Goal: Information Seeking & Learning: Learn about a topic

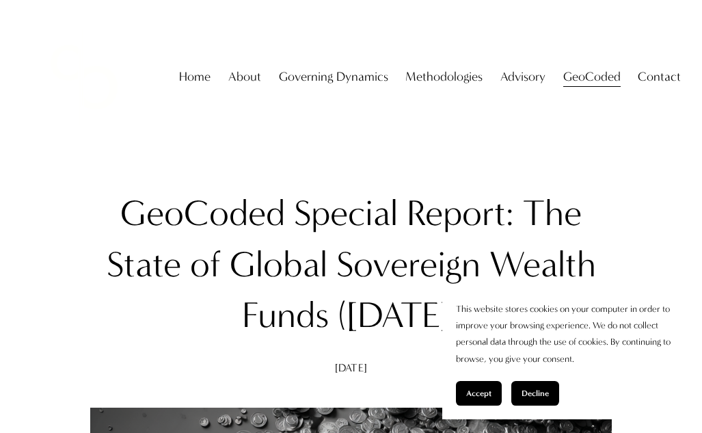
click at [472, 392] on span "Accept" at bounding box center [478, 393] width 25 height 10
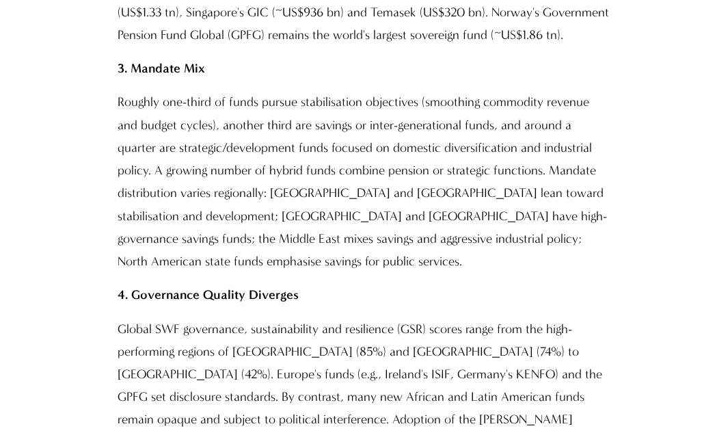
scroll to position [1367, 0]
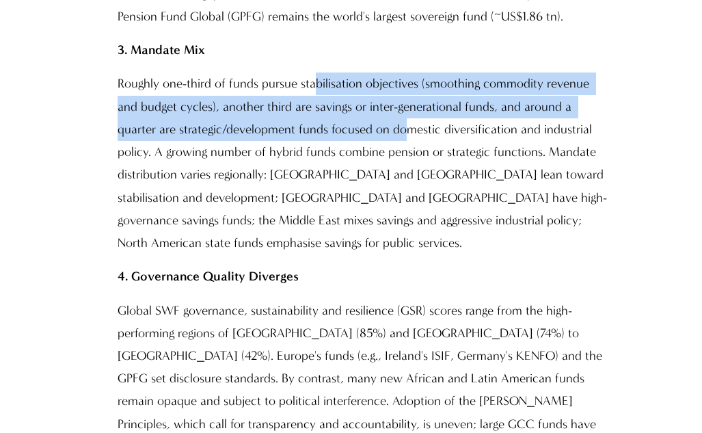
drag, startPoint x: 316, startPoint y: 53, endPoint x: 343, endPoint y: 95, distance: 49.5
click at [343, 95] on p "Roughly one-third of funds pursue stabilisation objectives (smoothing commodity…" at bounding box center [365, 163] width 494 height 182
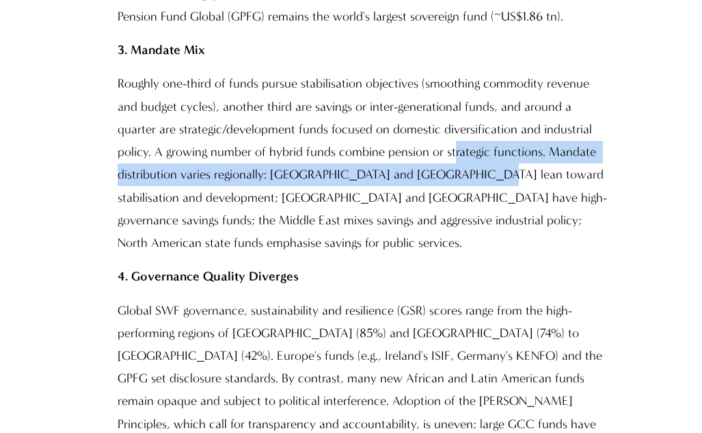
drag, startPoint x: 403, startPoint y: 128, endPoint x: 403, endPoint y: 152, distance: 23.9
click at [403, 152] on p "Roughly one-third of funds pursue stabilisation objectives (smoothing commodity…" at bounding box center [365, 163] width 494 height 182
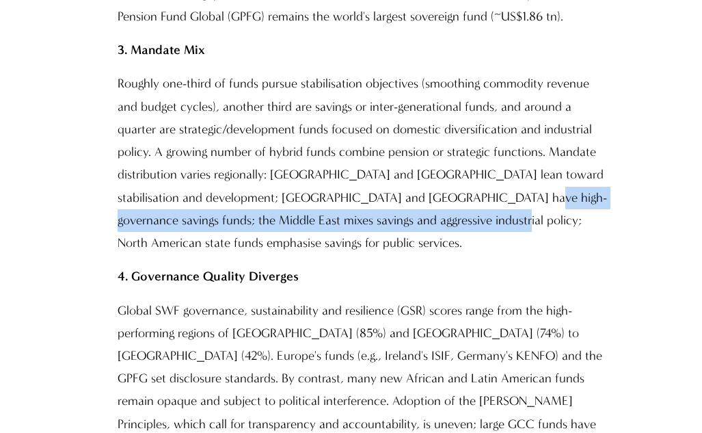
drag, startPoint x: 394, startPoint y: 171, endPoint x: 397, endPoint y: 192, distance: 21.4
click at [397, 192] on p "Roughly one-third of funds pursue stabilisation objectives (smoothing commodity…" at bounding box center [365, 163] width 494 height 182
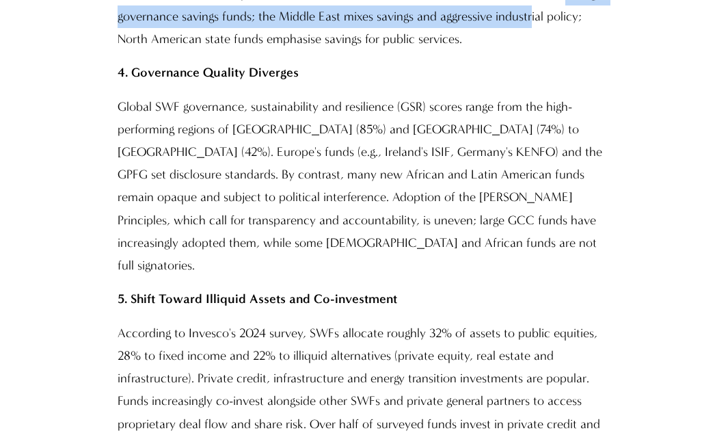
scroll to position [1573, 0]
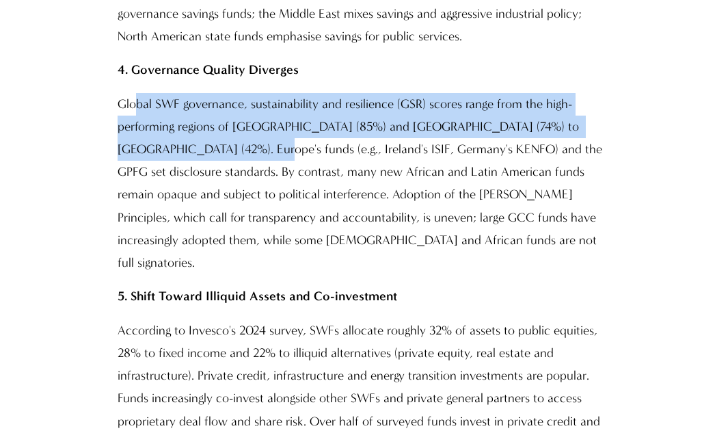
drag, startPoint x: 133, startPoint y: 55, endPoint x: 177, endPoint y: 101, distance: 63.4
click at [177, 101] on p "Global SWF governance, sustainability and resilience (GSR) scores range from th…" at bounding box center [365, 184] width 494 height 182
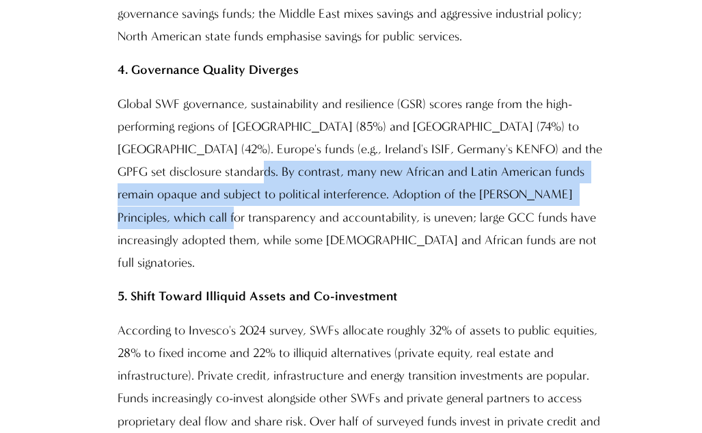
drag, startPoint x: 172, startPoint y: 139, endPoint x: 175, endPoint y: 159, distance: 19.4
click at [175, 159] on p "Global SWF governance, sustainability and resilience (GSR) scores range from th…" at bounding box center [365, 184] width 494 height 182
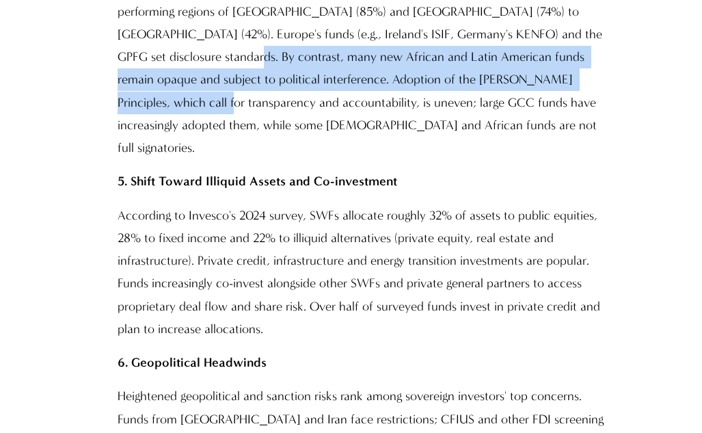
scroll to position [1707, 0]
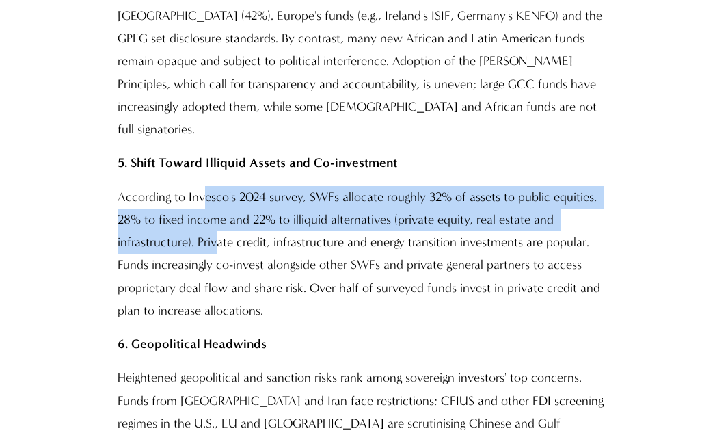
drag, startPoint x: 206, startPoint y: 122, endPoint x: 217, endPoint y: 155, distance: 34.4
click at [217, 186] on p "According to Invesco's 2024 survey, SWFs allocate roughly 32% of assets to publ…" at bounding box center [365, 254] width 494 height 136
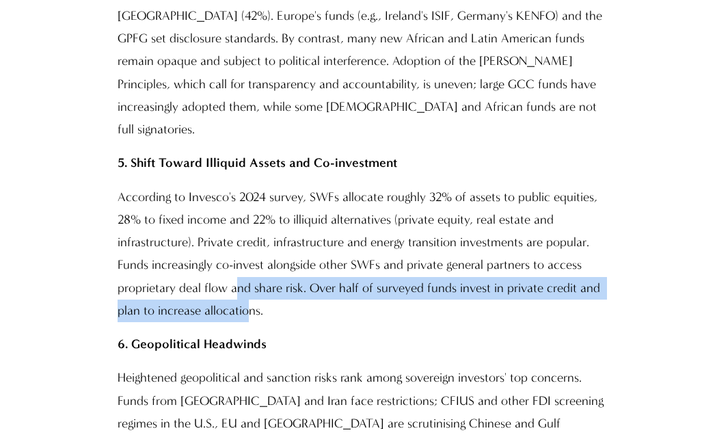
drag, startPoint x: 237, startPoint y: 202, endPoint x: 245, endPoint y: 242, distance: 40.5
click at [245, 242] on p "According to Invesco's 2024 survey, SWFs allocate roughly 32% of assets to publ…" at bounding box center [365, 254] width 494 height 136
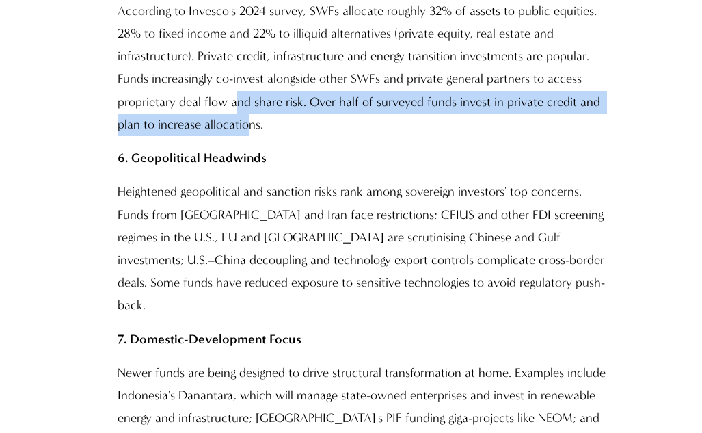
scroll to position [1895, 0]
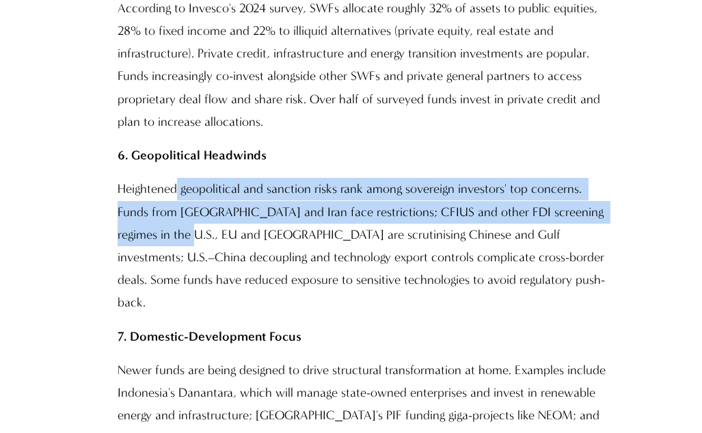
drag, startPoint x: 179, startPoint y: 142, endPoint x: 179, endPoint y: 149, distance: 7.5
click at [179, 178] on p "Heightened geopolitical and sanction risks rank among sovereign investors' top …" at bounding box center [365, 246] width 494 height 136
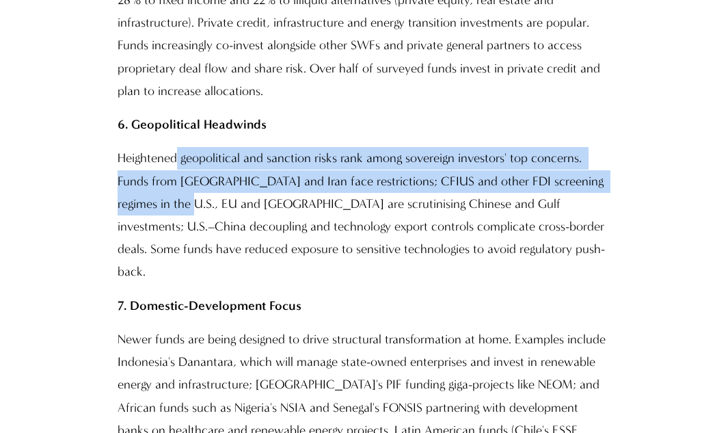
scroll to position [1943, 0]
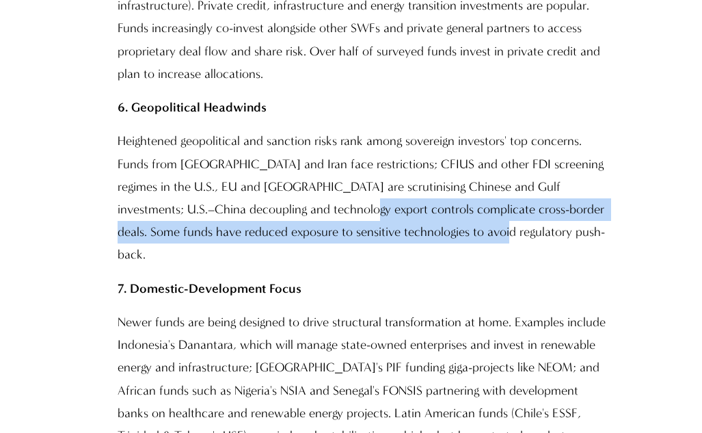
drag, startPoint x: 291, startPoint y: 136, endPoint x: 301, endPoint y: 166, distance: 31.8
click at [301, 166] on p "Heightened geopolitical and sanction risks rank among sovereign investors' top …" at bounding box center [365, 198] width 494 height 136
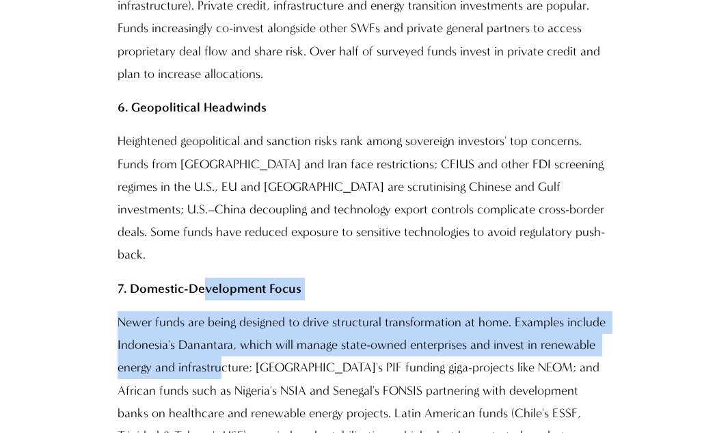
drag, startPoint x: 204, startPoint y: 188, endPoint x: 224, endPoint y: 256, distance: 70.3
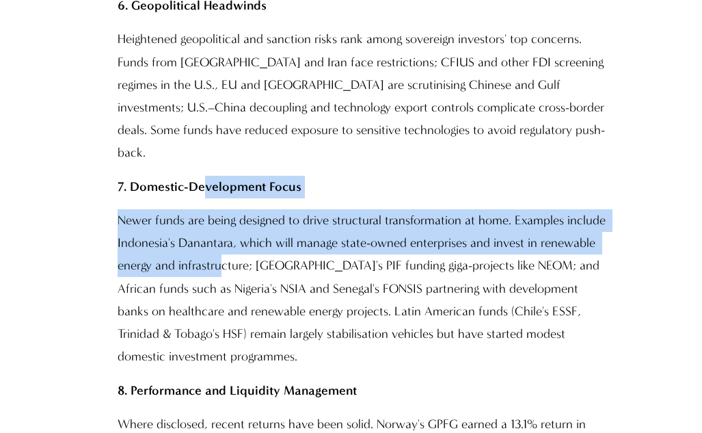
scroll to position [2152, 0]
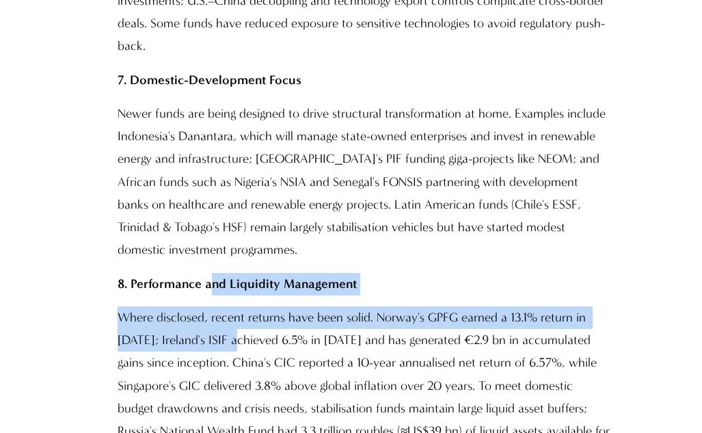
drag, startPoint x: 224, startPoint y: 207, endPoint x: 239, endPoint y: 237, distance: 33.3
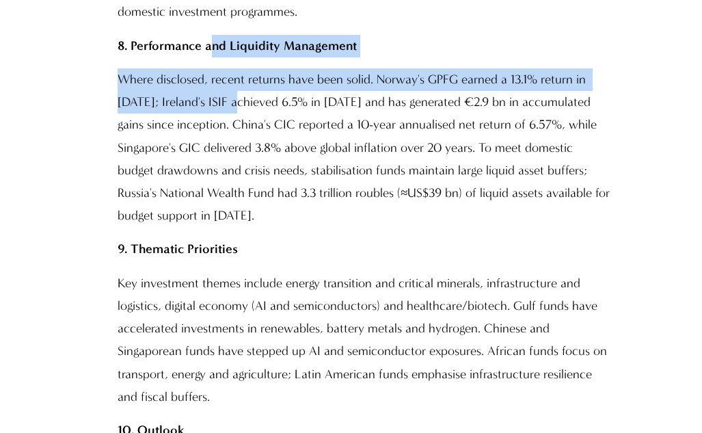
scroll to position [2513, 0]
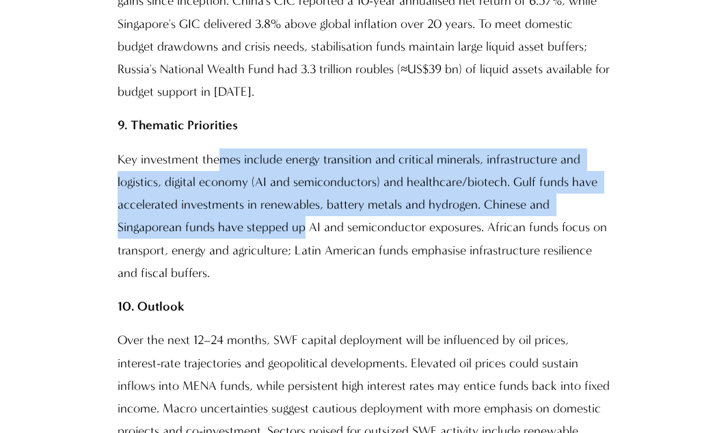
drag, startPoint x: 218, startPoint y: 59, endPoint x: 234, endPoint y: 112, distance: 55.6
click at [234, 148] on p "Key investment themes include energy transition and critical minerals, infrastr…" at bounding box center [365, 216] width 494 height 136
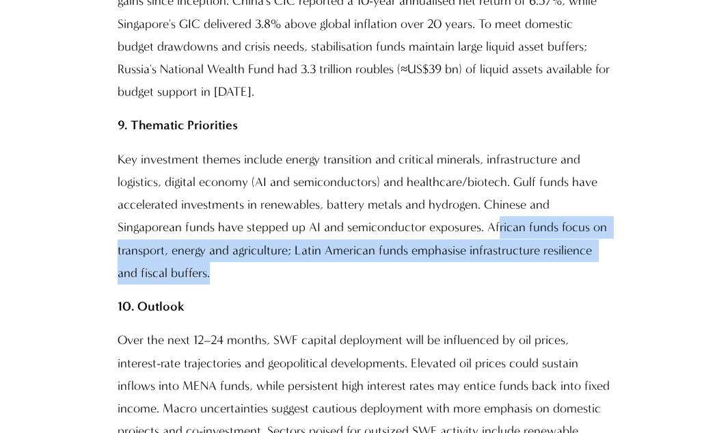
drag, startPoint x: 426, startPoint y: 127, endPoint x: 425, endPoint y: 158, distance: 30.8
click at [425, 158] on p "Key investment themes include energy transition and critical minerals, infrastr…" at bounding box center [365, 216] width 494 height 136
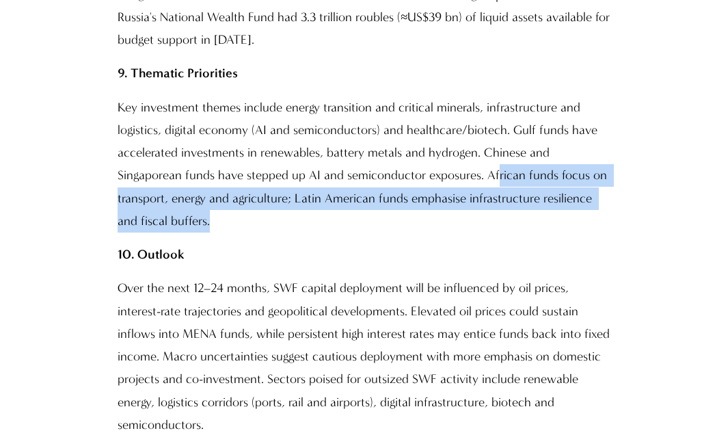
scroll to position [2640, 0]
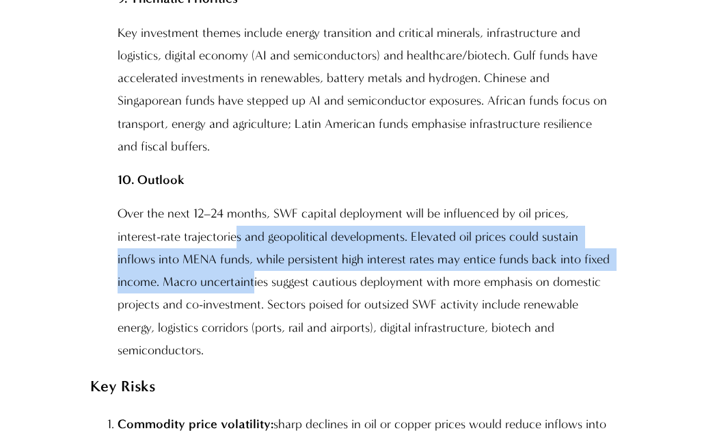
drag, startPoint x: 196, startPoint y: 132, endPoint x: 209, endPoint y: 166, distance: 36.3
click at [209, 202] on p "Over the next 12–24 months, SWF capital deployment will be influenced by oil pr…" at bounding box center [365, 281] width 494 height 159
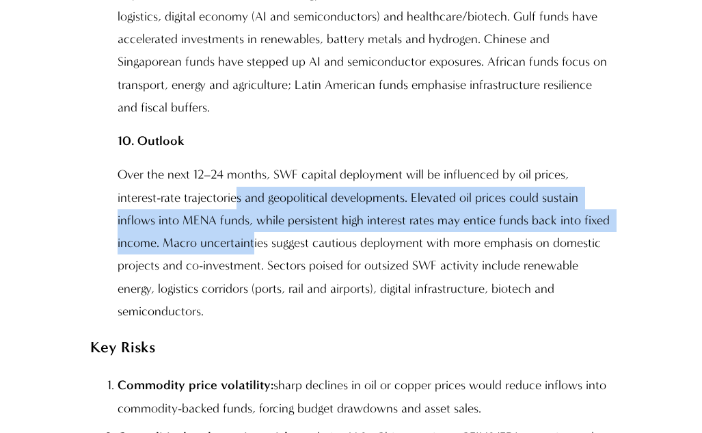
scroll to position [2706, 0]
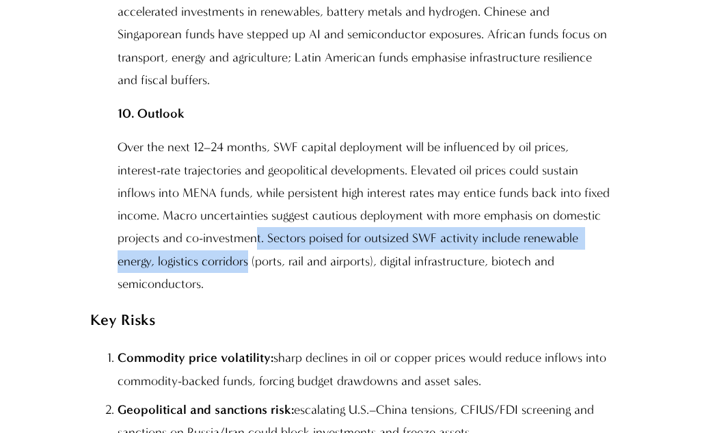
drag, startPoint x: 209, startPoint y: 145, endPoint x: 208, endPoint y: 152, distance: 7.6
click at [208, 152] on p "Over the next 12–24 months, SWF capital deployment will be influenced by oil pr…" at bounding box center [365, 215] width 494 height 159
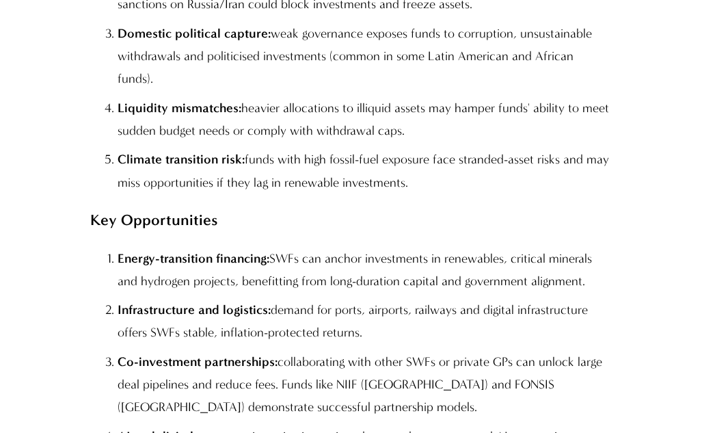
scroll to position [3153, 0]
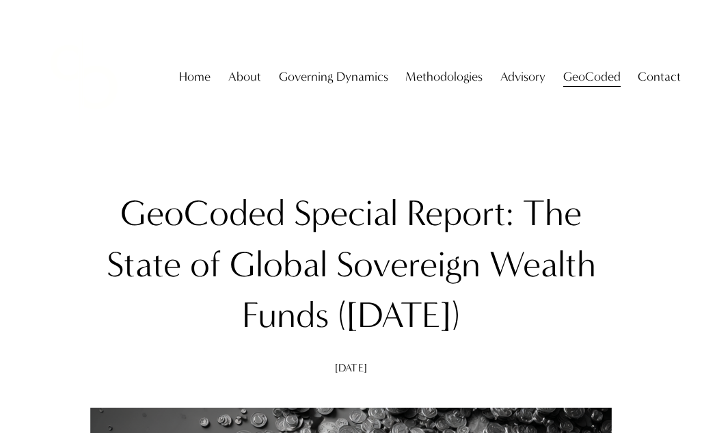
click at [507, 293] on h1 "GeoCoded Special Report: The State of Global Sovereign Wealth Funds ([DATE])" at bounding box center [351, 264] width 522 height 152
drag, startPoint x: 506, startPoint y: 316, endPoint x: 81, endPoint y: 229, distance: 434.1
copy h1 "GeoCoded Special Report: The State of Global Sovereign Wealth Funds ([DATE])"
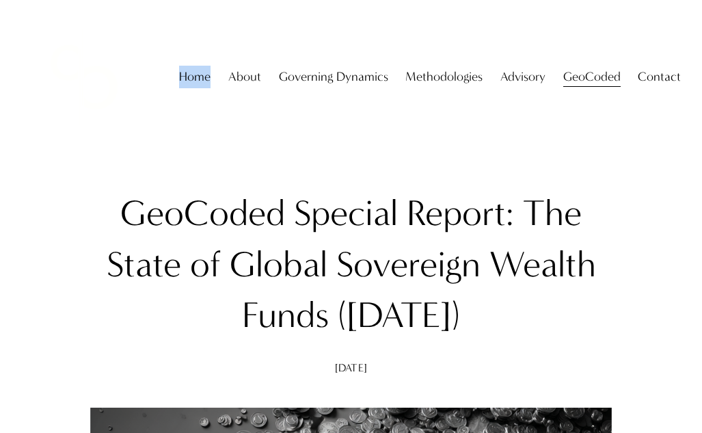
drag, startPoint x: 685, startPoint y: 31, endPoint x: 691, endPoint y: 27, distance: 7.4
click at [661, 76] on div "Home About About The Firm Professor Christopher Sanchez Governing Dynamics" at bounding box center [351, 77] width 660 height 126
click at [694, 20] on div "Skip to Content Home About About The Firm" at bounding box center [351, 77] width 702 height 154
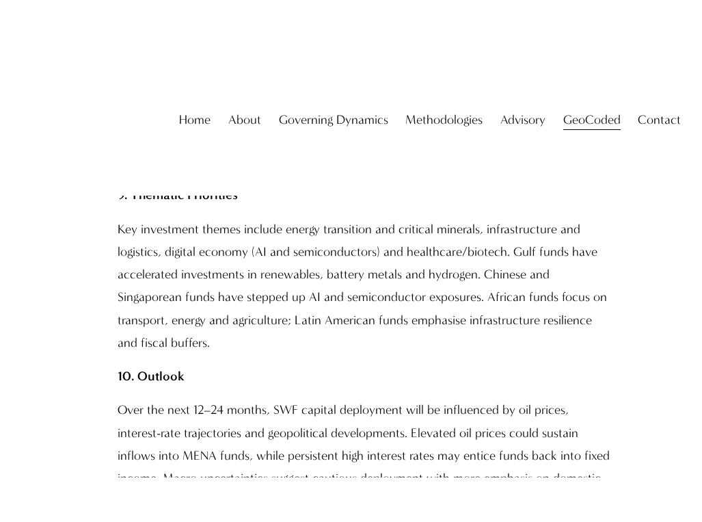
scroll to position [2542, 0]
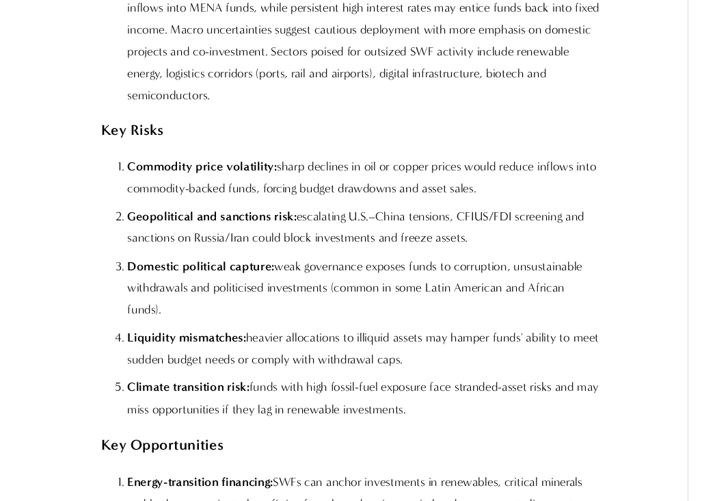
scroll to position [2888, 0]
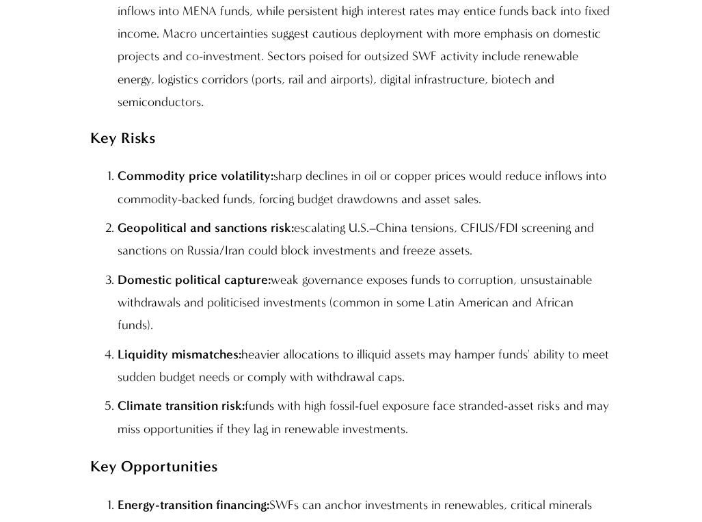
click at [159, 220] on strong "Geopolitical and sanctions risk:" at bounding box center [206, 227] width 176 height 15
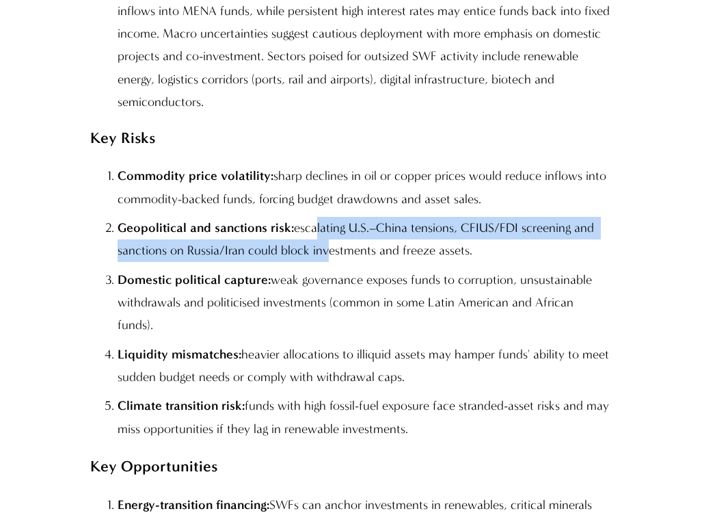
drag, startPoint x: 315, startPoint y: 103, endPoint x: 321, endPoint y: 118, distance: 15.6
click at [321, 217] on p "Geopolitical and sanctions risk: escalating U.S.–China tensions, CFIUS/FDI scre…" at bounding box center [365, 239] width 494 height 45
click at [229, 217] on p "Geopolitical and sanctions risk: escalating U.S.–China tensions, CFIUS/FDI scre…" at bounding box center [365, 239] width 494 height 45
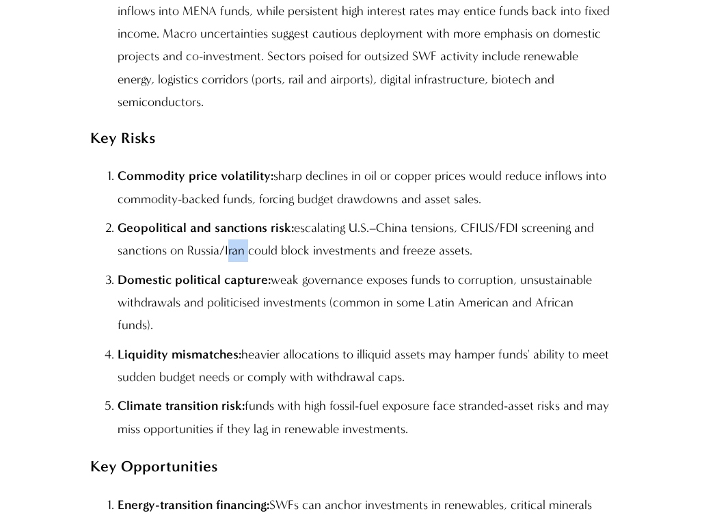
click at [229, 217] on p "Geopolitical and sanctions risk: escalating U.S.–China tensions, CFIUS/FDI scre…" at bounding box center [365, 239] width 494 height 45
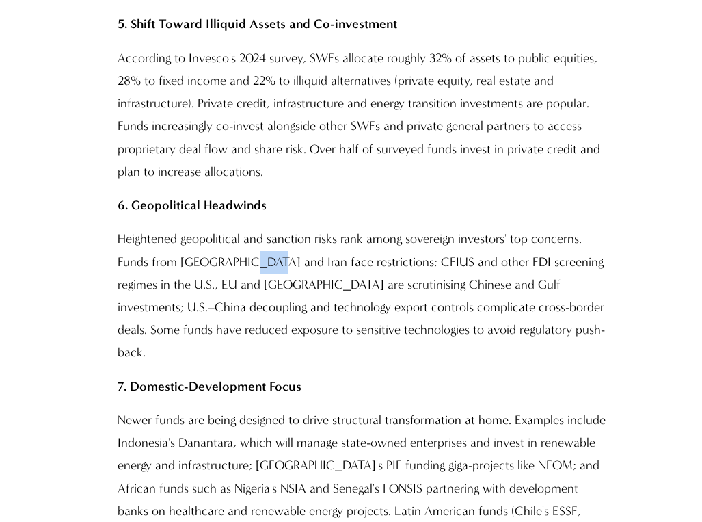
scroll to position [1965, 0]
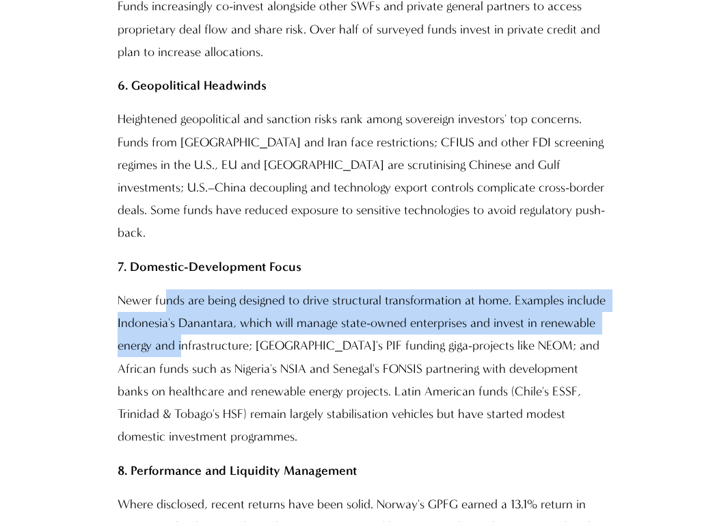
drag, startPoint x: 167, startPoint y: 204, endPoint x: 181, endPoint y: 234, distance: 32.7
click at [181, 289] on p "Newer funds are being designed to drive structural transformation at home. Exam…" at bounding box center [365, 368] width 494 height 159
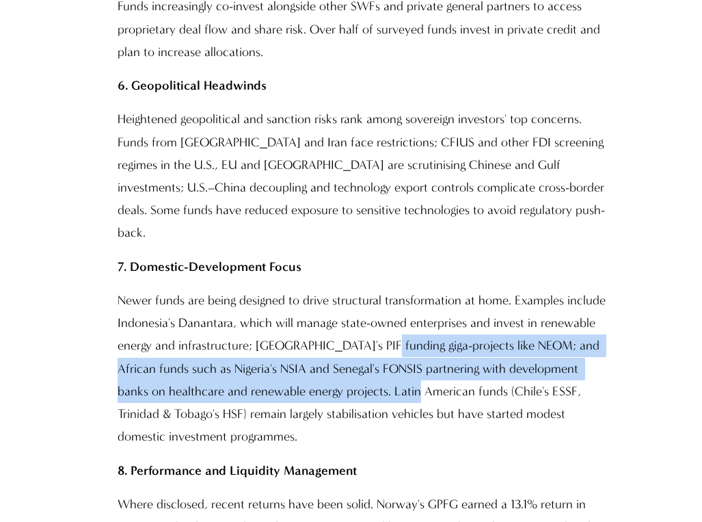
drag, startPoint x: 371, startPoint y: 250, endPoint x: 397, endPoint y: 291, distance: 49.5
click at [397, 291] on p "Newer funds are being designed to drive structural transformation at home. Exam…" at bounding box center [365, 368] width 494 height 159
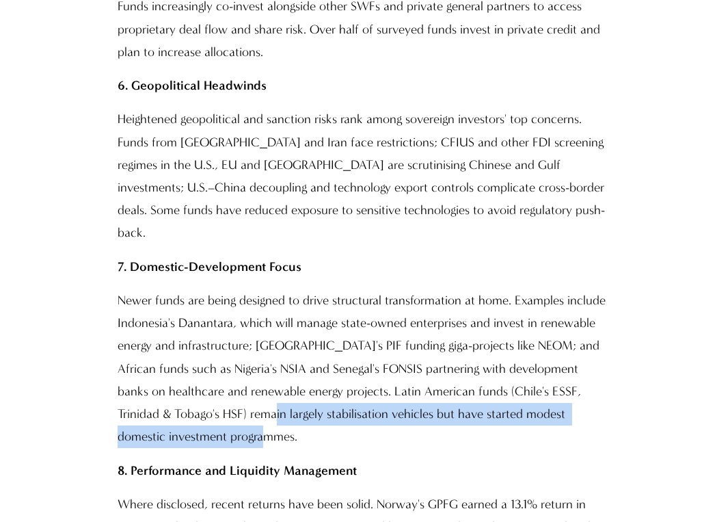
click at [237, 345] on p "Newer funds are being designed to drive structural transformation at home. Exam…" at bounding box center [365, 368] width 494 height 159
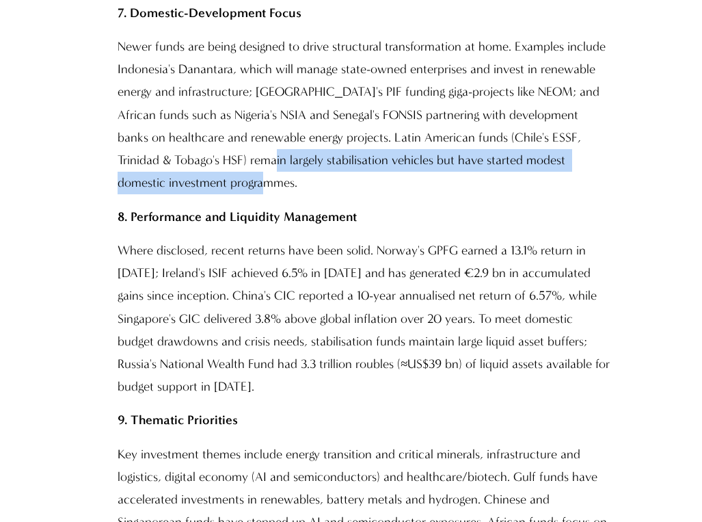
scroll to position [2236, 0]
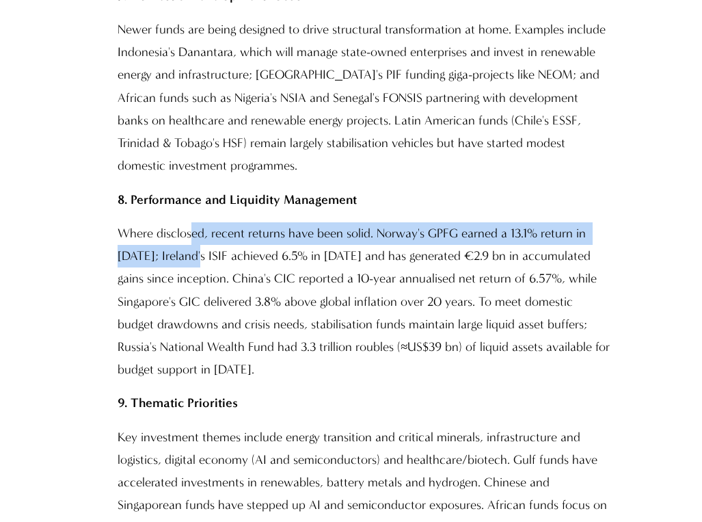
drag, startPoint x: 195, startPoint y: 139, endPoint x: 196, endPoint y: 152, distance: 13.1
click at [196, 222] on p "Where disclosed, recent returns have been solid. Norway's GPFG earned a 13.1% r…" at bounding box center [365, 301] width 494 height 159
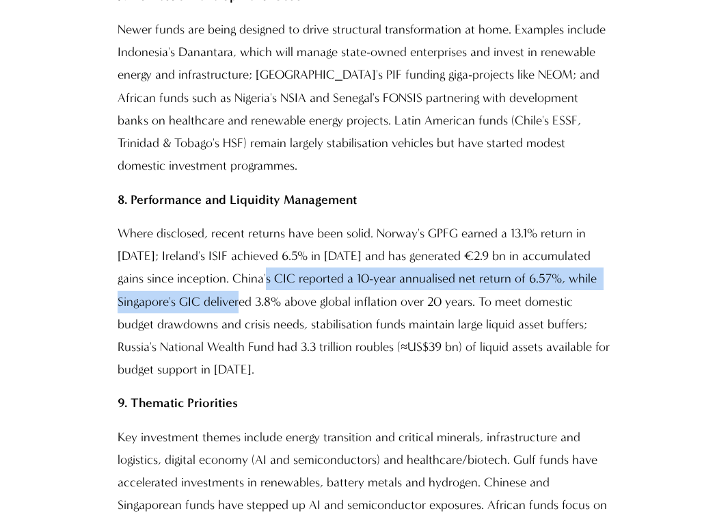
drag, startPoint x: 259, startPoint y: 174, endPoint x: 293, endPoint y: 227, distance: 62.4
click at [267, 222] on p "Where disclosed, recent returns have been solid. Norway's GPFG earned a 13.1% r…" at bounding box center [365, 301] width 494 height 159
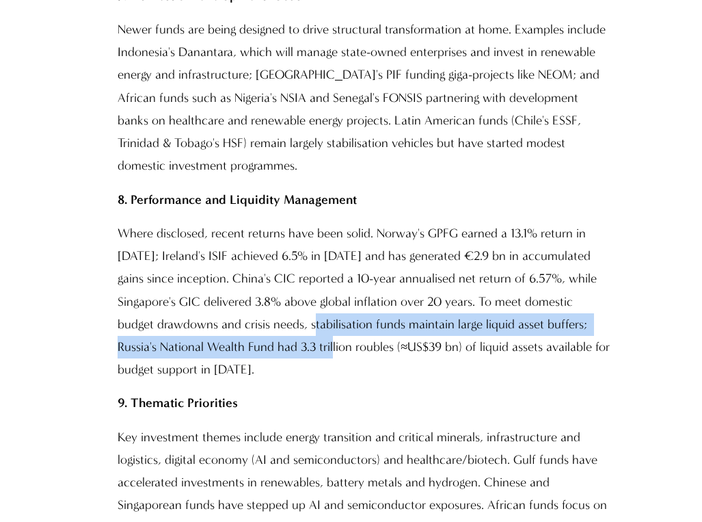
drag, startPoint x: 296, startPoint y: 223, endPoint x: 308, endPoint y: 243, distance: 23.0
click at [308, 243] on p "Where disclosed, recent returns have been solid. Norway's GPFG earned a 13.1% r…" at bounding box center [365, 301] width 494 height 159
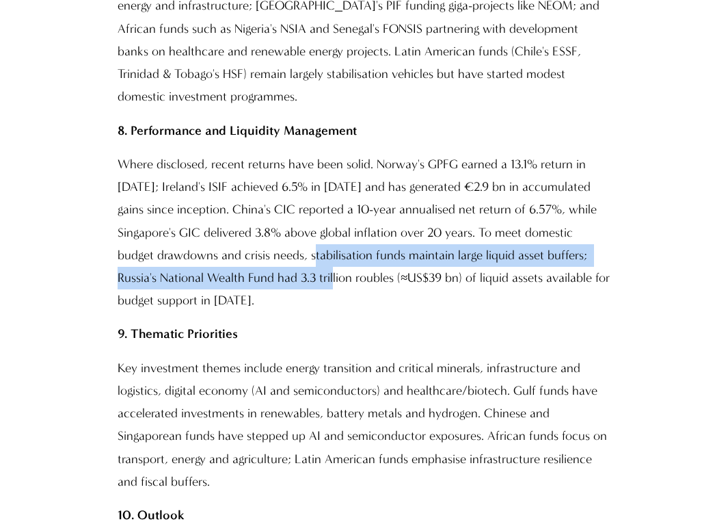
scroll to position [2354, 0]
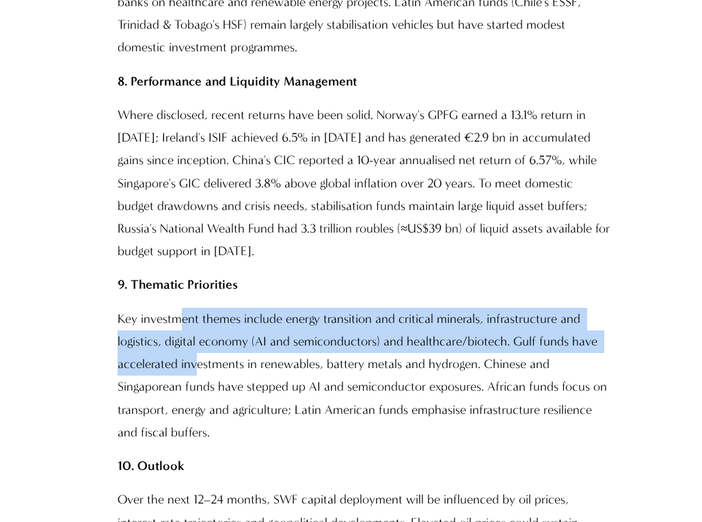
drag, startPoint x: 189, startPoint y: 253, endPoint x: 195, endPoint y: 268, distance: 16.0
click at [195, 308] on p "Key investment themes include energy transition and critical minerals, infrastr…" at bounding box center [365, 376] width 494 height 136
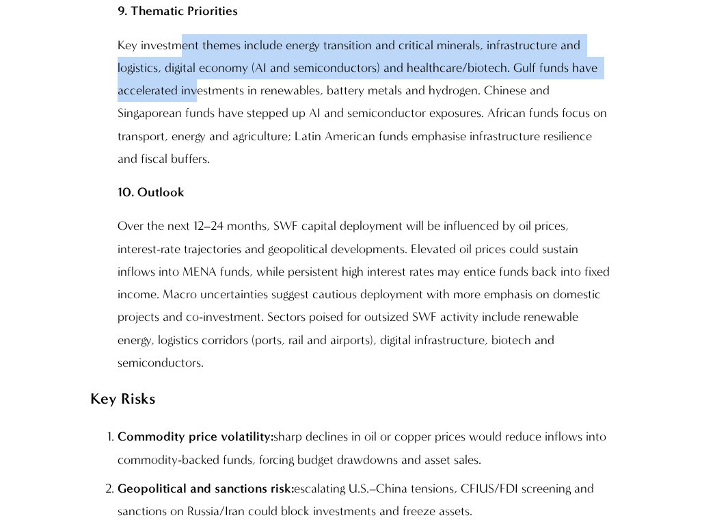
scroll to position [2652, 0]
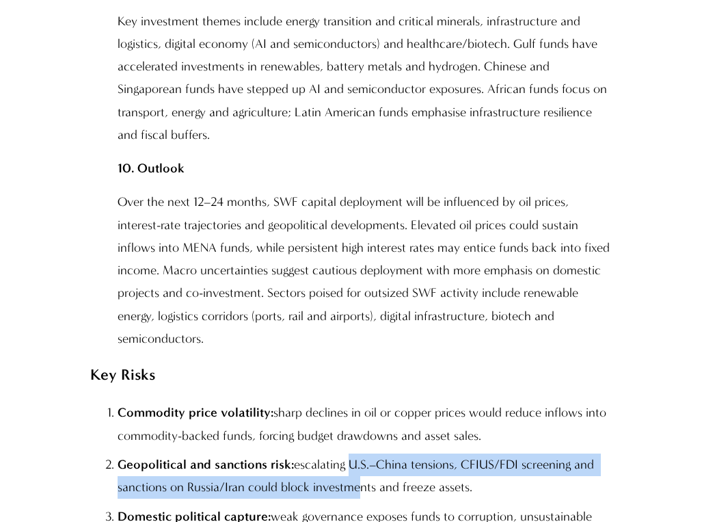
click at [349, 432] on p "Geopolitical and sanctions risk: escalating U.S.–China tensions, CFIUS/FDI scre…" at bounding box center [365, 475] width 494 height 45
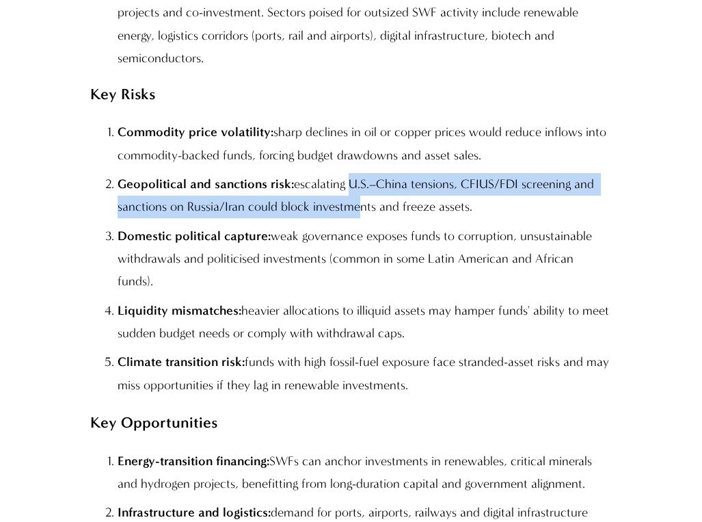
scroll to position [2935, 0]
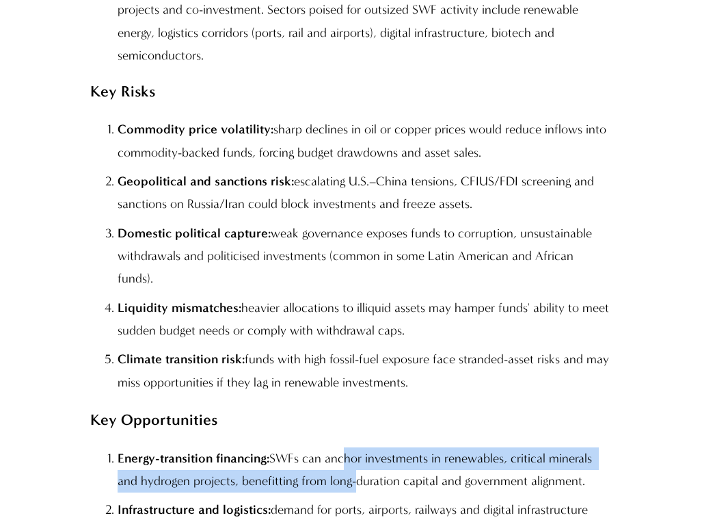
drag, startPoint x: 343, startPoint y: 305, endPoint x: 349, endPoint y: 332, distance: 27.4
click at [349, 432] on p "Energy-transition financing: SWFs can anchor investments in renewables, critica…" at bounding box center [365, 469] width 494 height 45
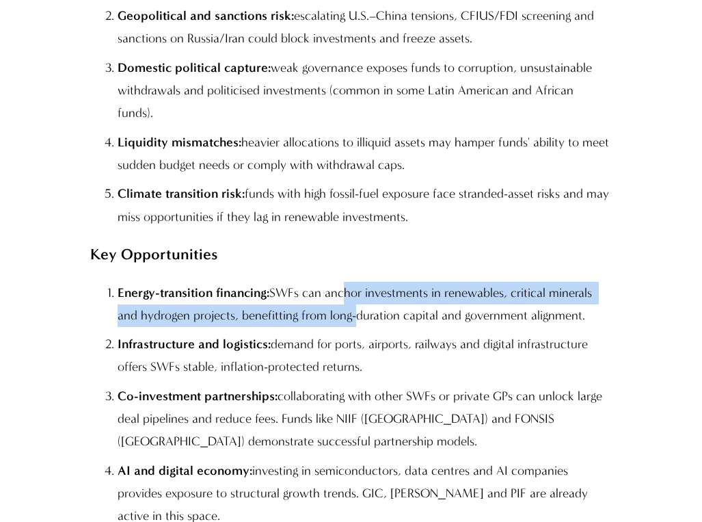
scroll to position [3113, 0]
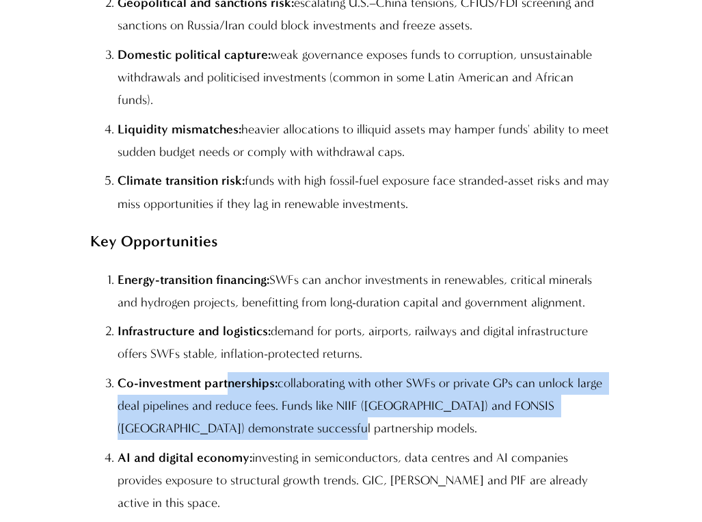
drag, startPoint x: 227, startPoint y: 241, endPoint x: 241, endPoint y: 285, distance: 46.5
click at [241, 372] on p "Co-investment partnerships: collaborating with other SWFs or private GPs can un…" at bounding box center [365, 406] width 494 height 68
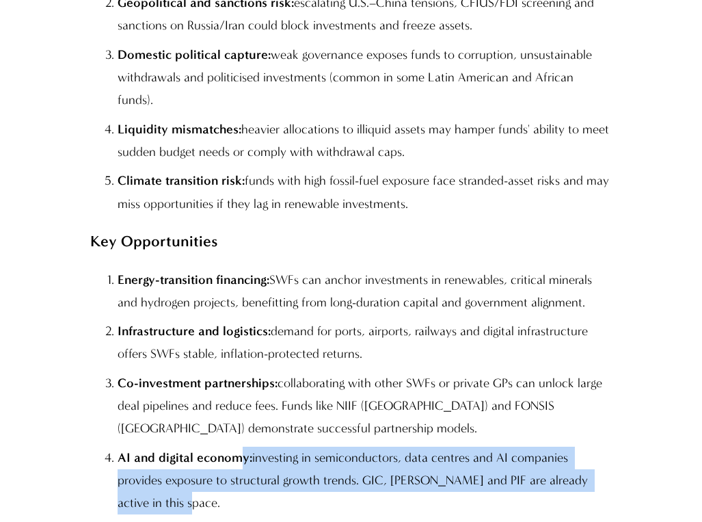
drag, startPoint x: 240, startPoint y: 312, endPoint x: 248, endPoint y: 336, distance: 24.4
click at [248, 432] on p "AI and digital economy: investing in semiconductors, data centres and AI compan…" at bounding box center [365, 480] width 494 height 68
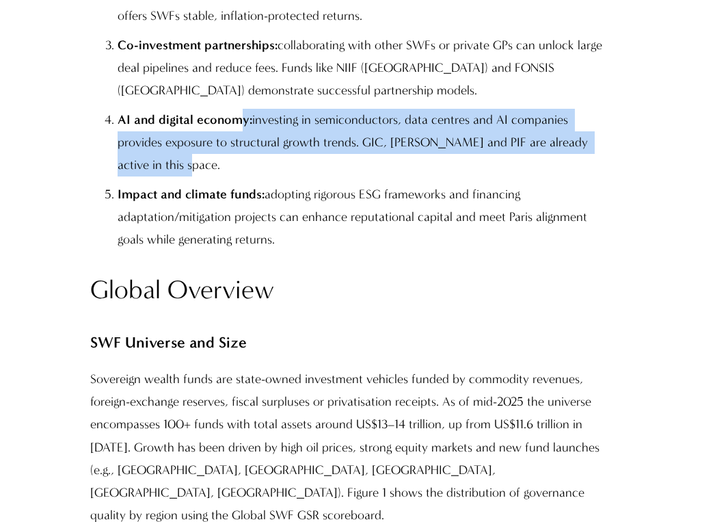
scroll to position [3641, 0]
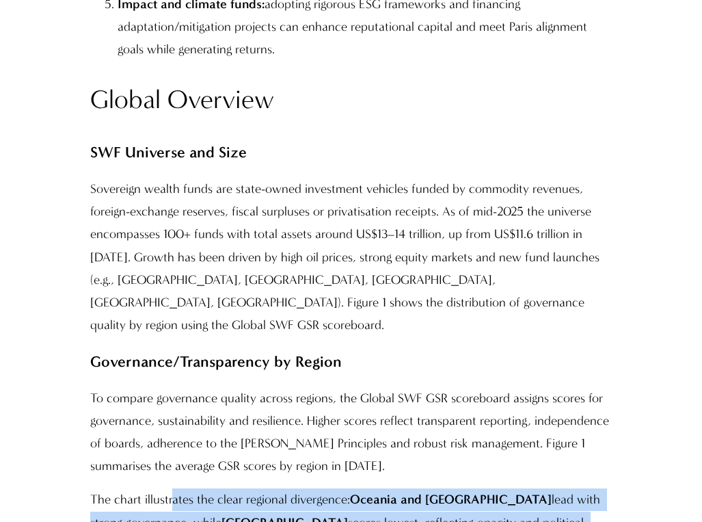
drag, startPoint x: 191, startPoint y: 362, endPoint x: 196, endPoint y: 367, distance: 7.3
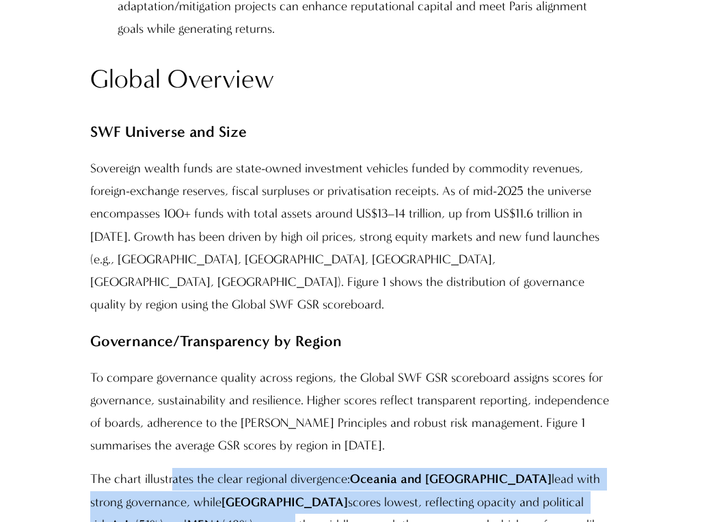
scroll to position [3693, 0]
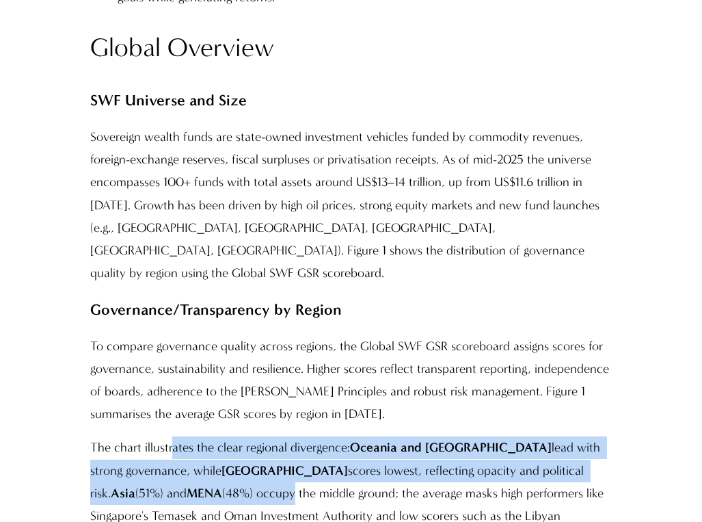
drag, startPoint x: 398, startPoint y: 314, endPoint x: 416, endPoint y: 345, distance: 35.5
click at [416, 432] on p "The chart illustrates the clear regional divergence: Oceania and Europe lead wi…" at bounding box center [351, 493] width 522 height 114
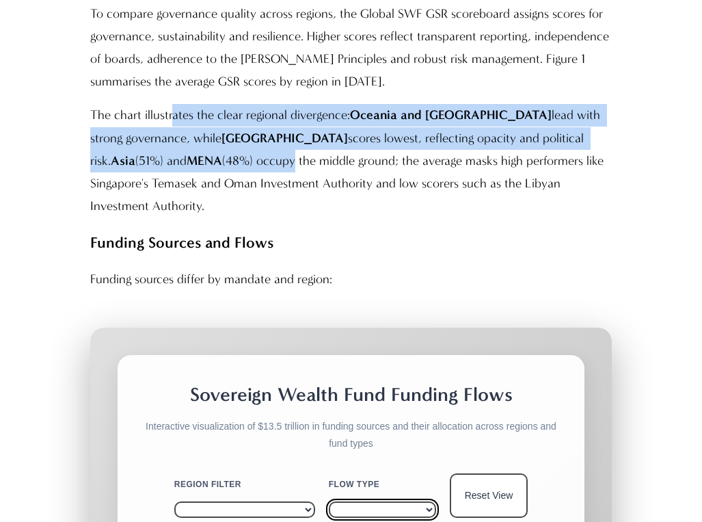
scroll to position [4127, 0]
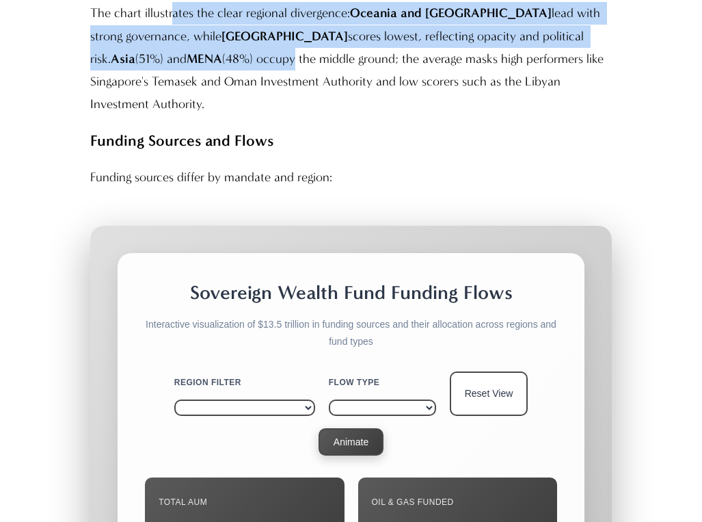
click at [367, 428] on button "Animate" at bounding box center [351, 441] width 65 height 27
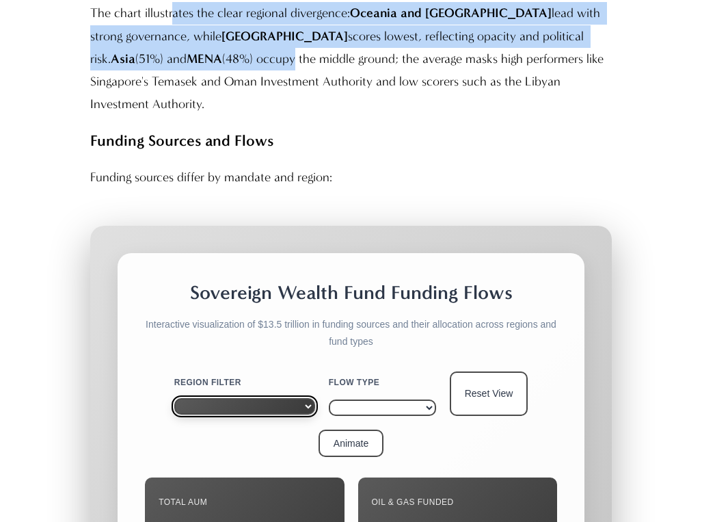
select select "****"
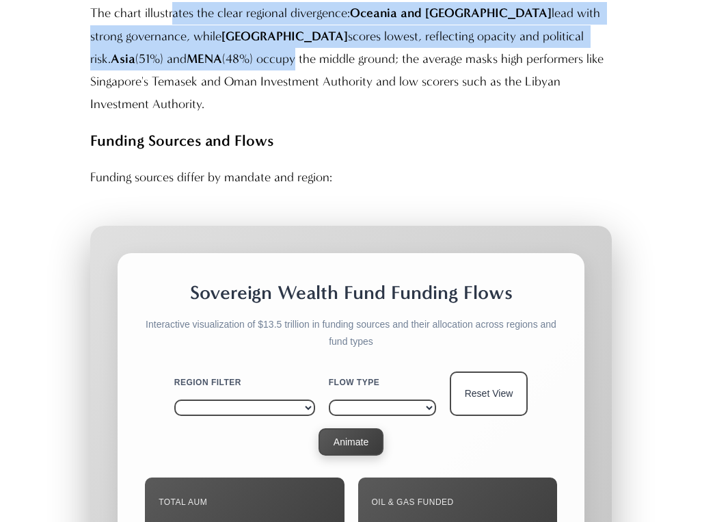
click at [338, 428] on button "Animate" at bounding box center [351, 441] width 65 height 27
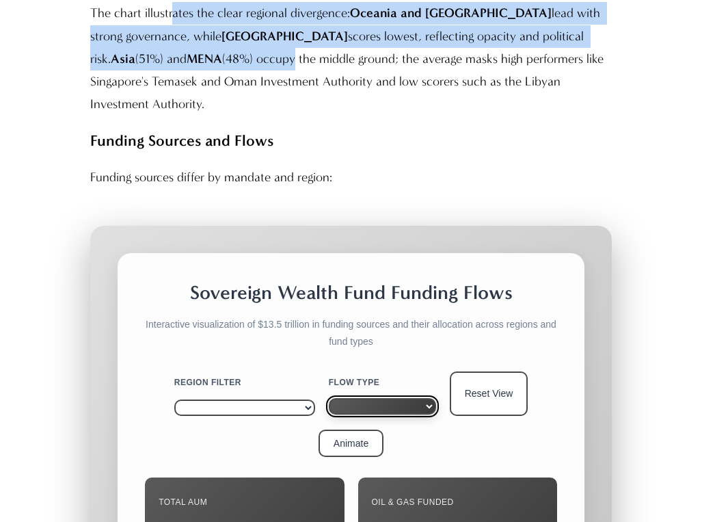
select select "*******"
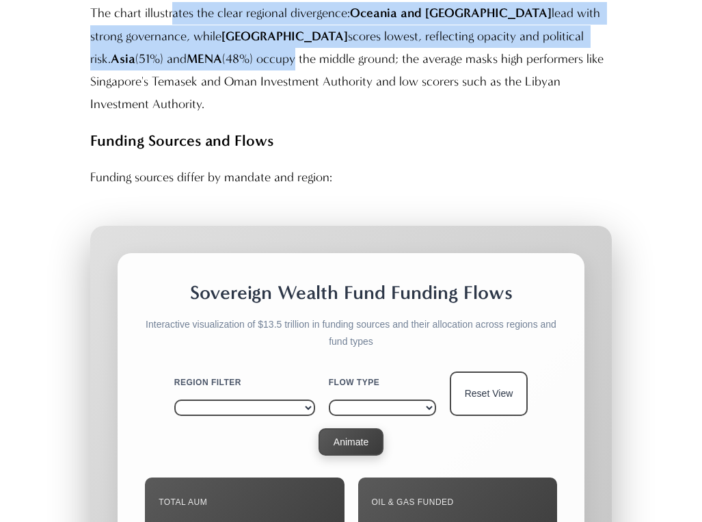
click at [351, 428] on button "Animate" at bounding box center [351, 441] width 65 height 27
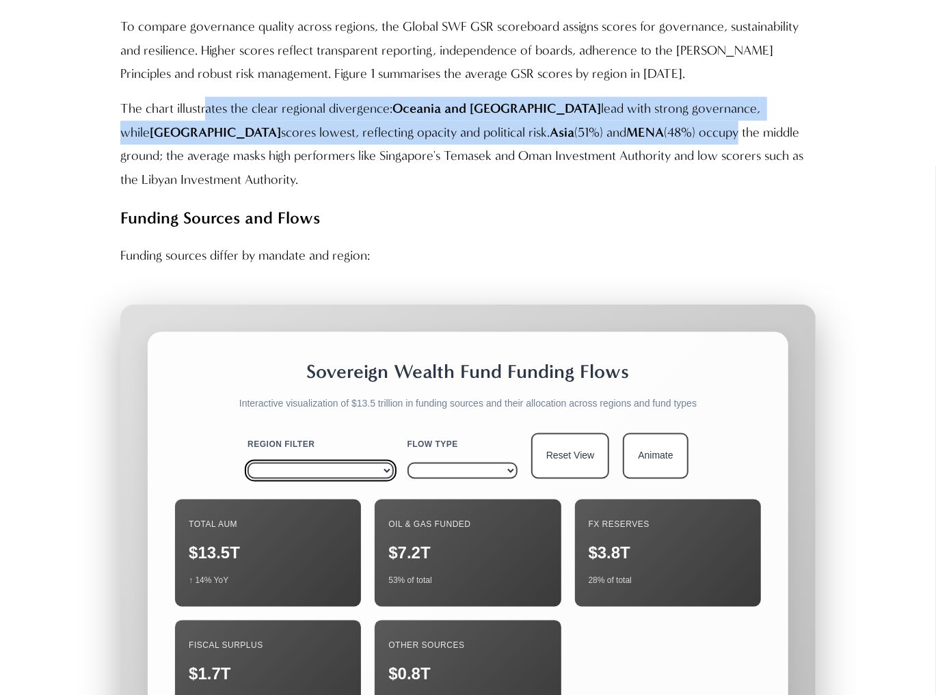
scroll to position [3857, 0]
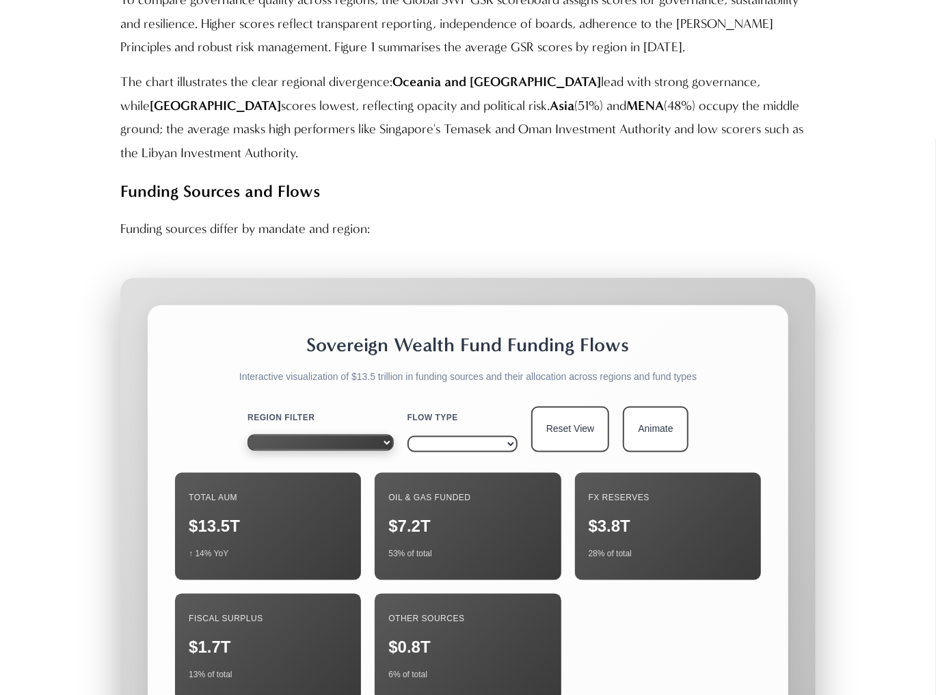
click at [282, 407] on div "**********" at bounding box center [321, 430] width 146 height 46
select select "******"
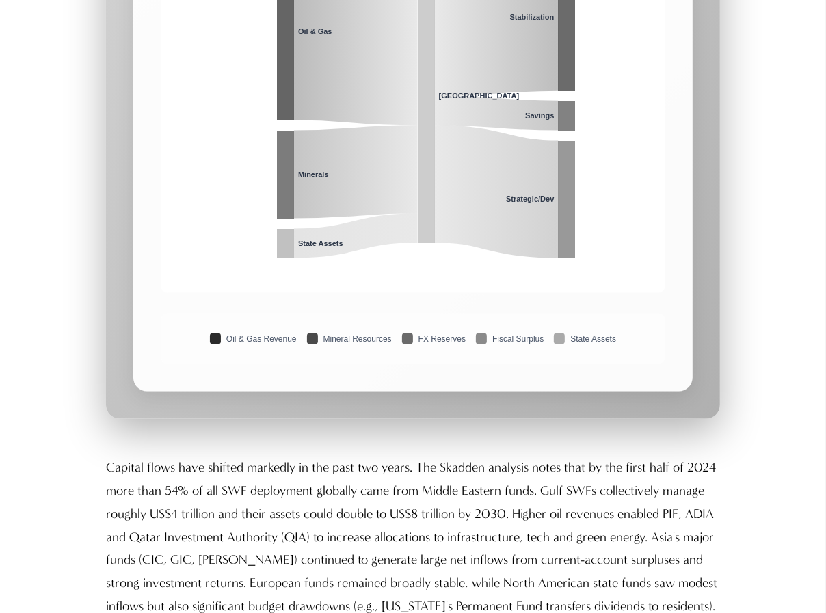
scroll to position [4747, 0]
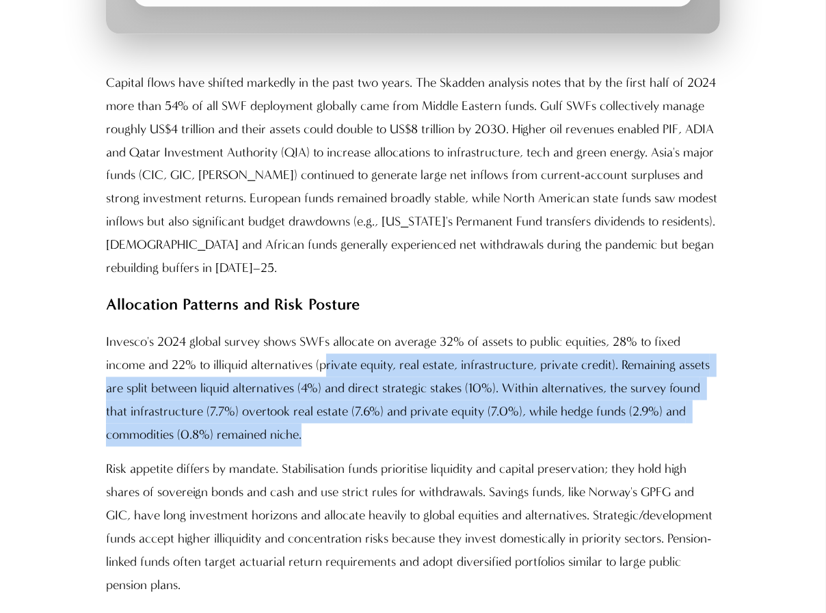
scroll to position [5249, 0]
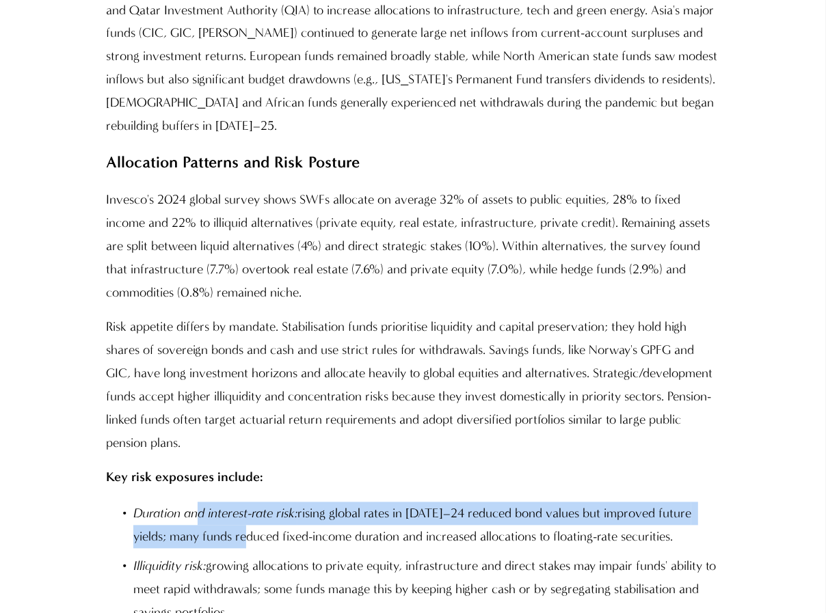
click at [216, 432] on p "Duration and interest-rate risk: rising global rates in 2023–24 reduced bond va…" at bounding box center [426, 526] width 586 height 46
drag, startPoint x: 226, startPoint y: 393, endPoint x: 251, endPoint y: 421, distance: 37.3
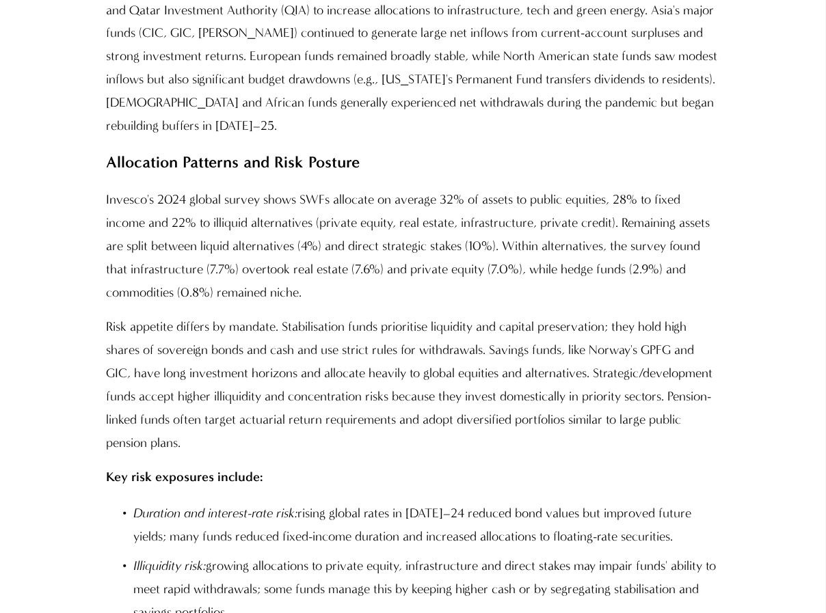
drag, startPoint x: 134, startPoint y: 391, endPoint x: 564, endPoint y: 397, distance: 430.1
copy p "Concentration risk: large bets on domestic mega-projects (e.g., Saudi giga-proj…"
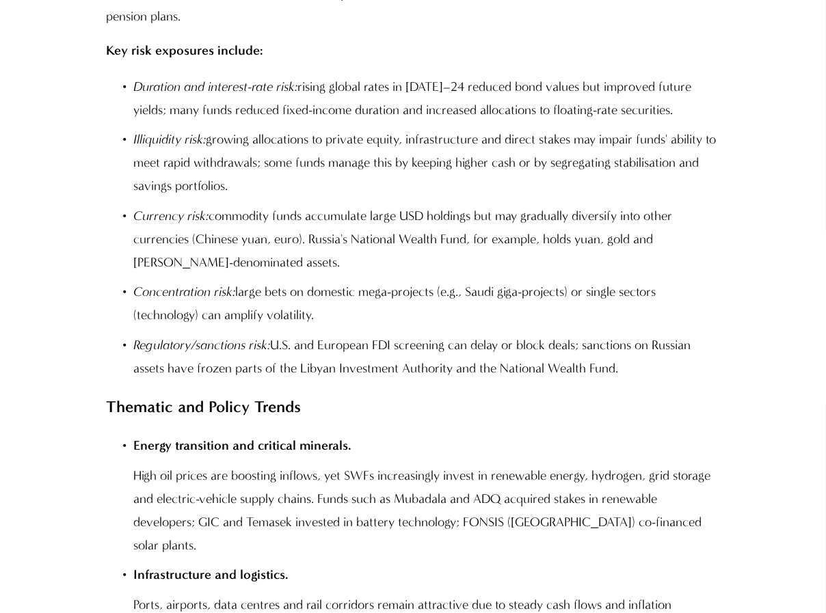
scroll to position [5710, 0]
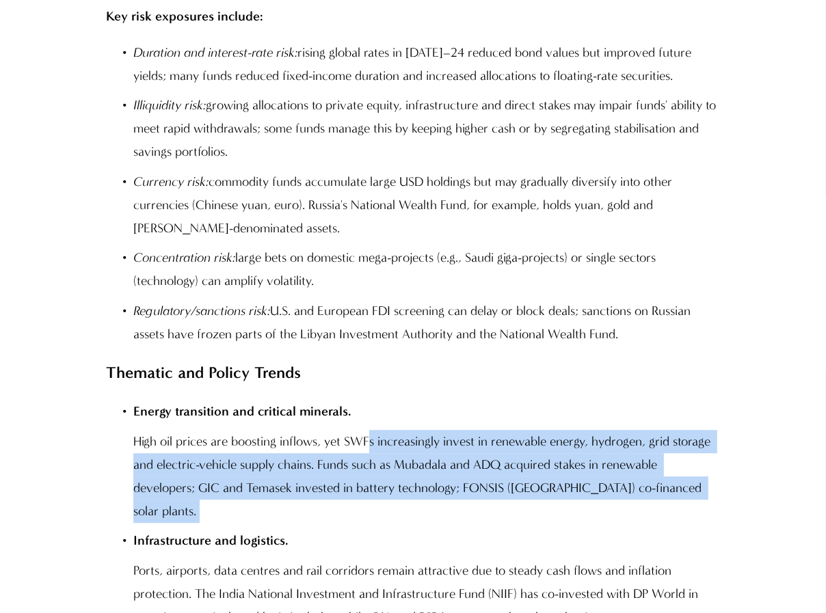
drag, startPoint x: 366, startPoint y: 108, endPoint x: 389, endPoint y: 169, distance: 65.1
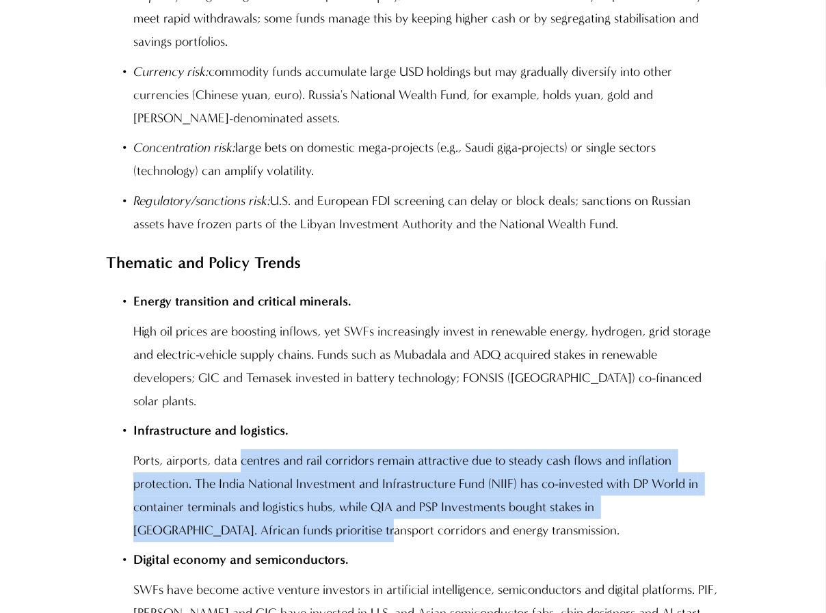
drag, startPoint x: 239, startPoint y: 103, endPoint x: 269, endPoint y: 175, distance: 78.1
click at [269, 432] on p "Ports, airports, data centres and rail corridors remain attractive due to stead…" at bounding box center [426, 495] width 586 height 93
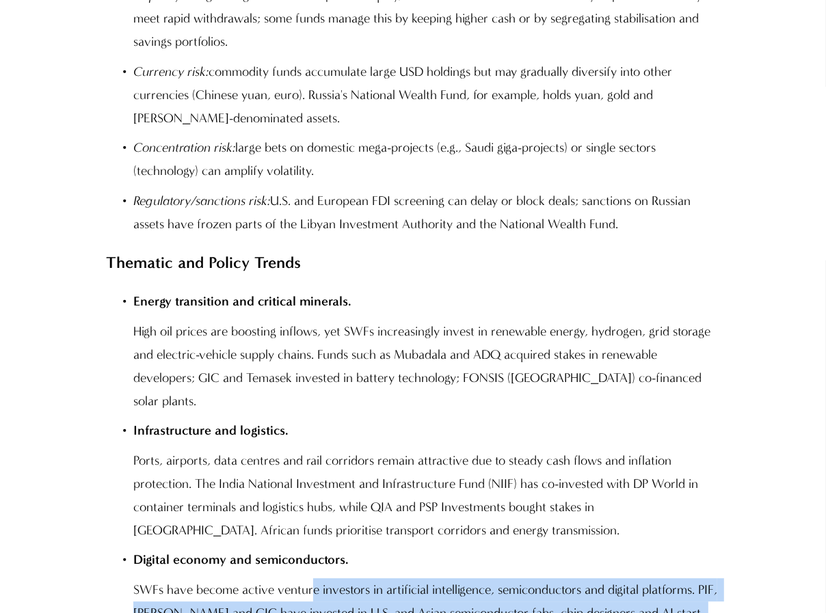
drag, startPoint x: 307, startPoint y: 222, endPoint x: 336, endPoint y: 294, distance: 77.3
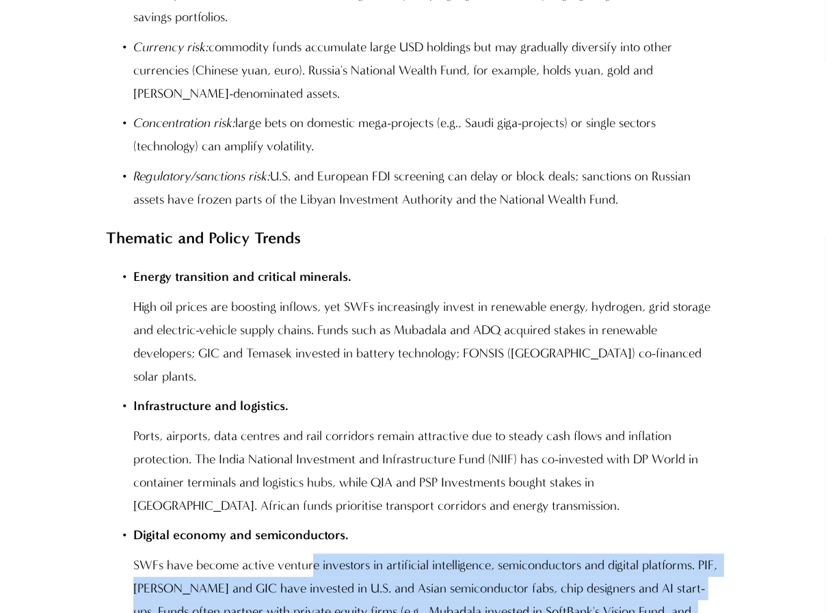
scroll to position [5911, 0]
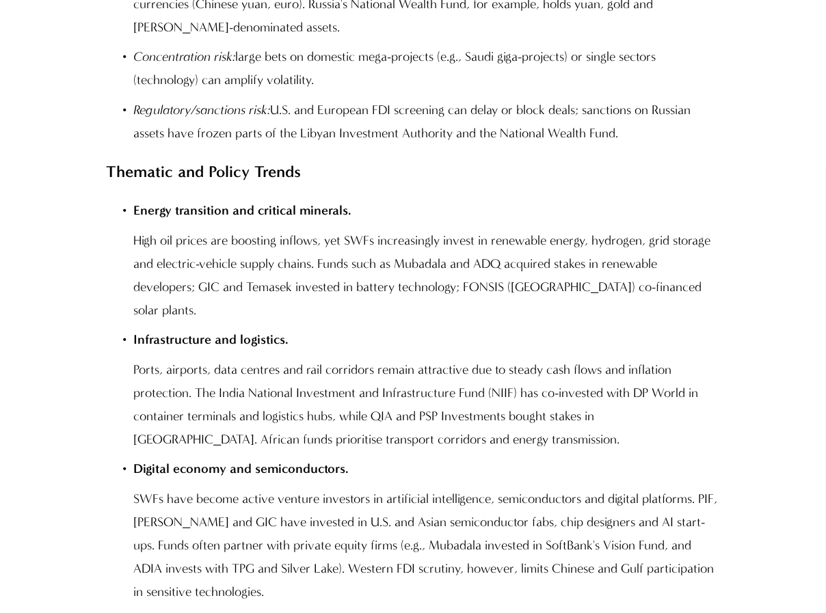
drag, startPoint x: 328, startPoint y: 333, endPoint x: 303, endPoint y: 280, distance: 58.7
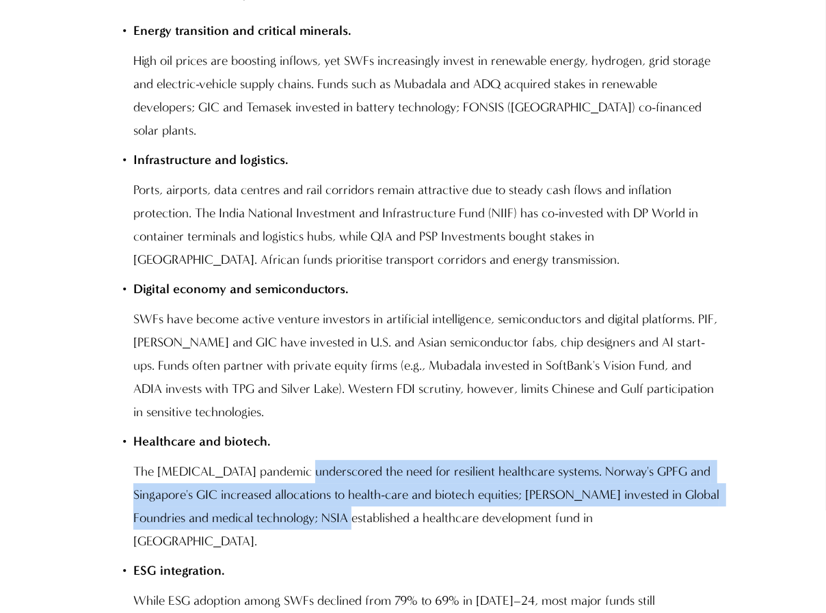
scroll to position [6094, 0]
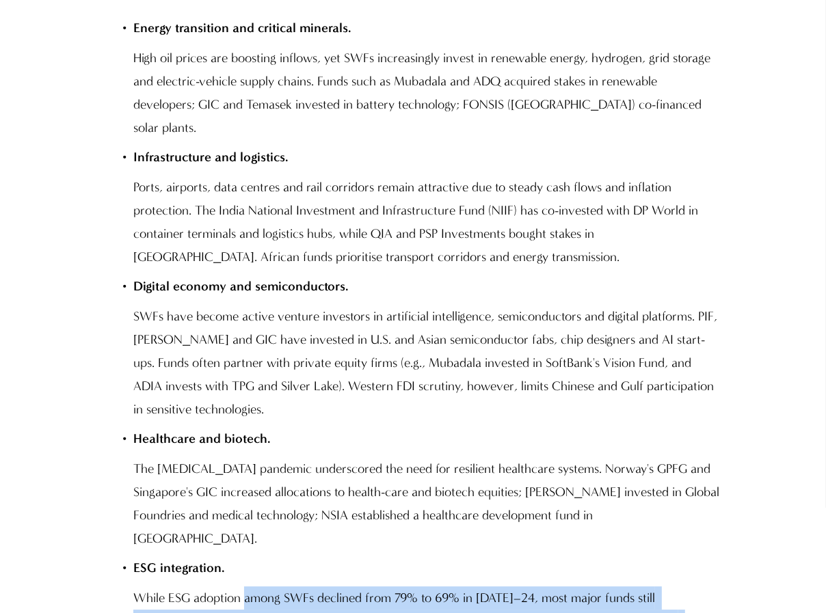
drag, startPoint x: 243, startPoint y: 209, endPoint x: 267, endPoint y: 261, distance: 57.6
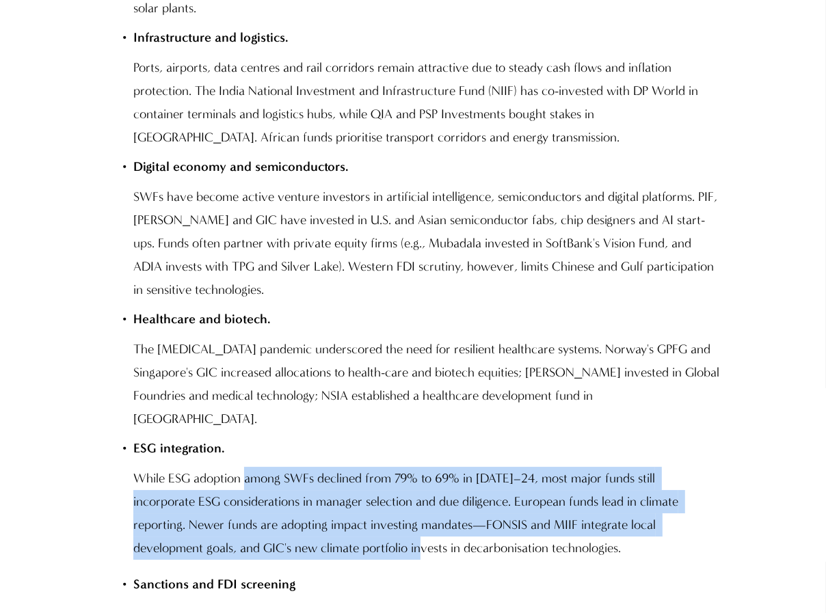
scroll to position [6232, 0]
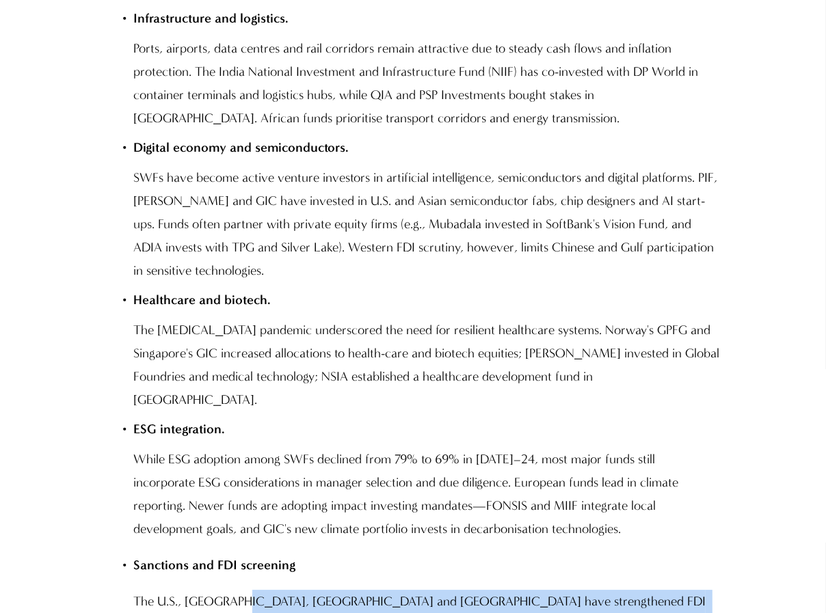
drag, startPoint x: 239, startPoint y: 204, endPoint x: 263, endPoint y: 277, distance: 76.5
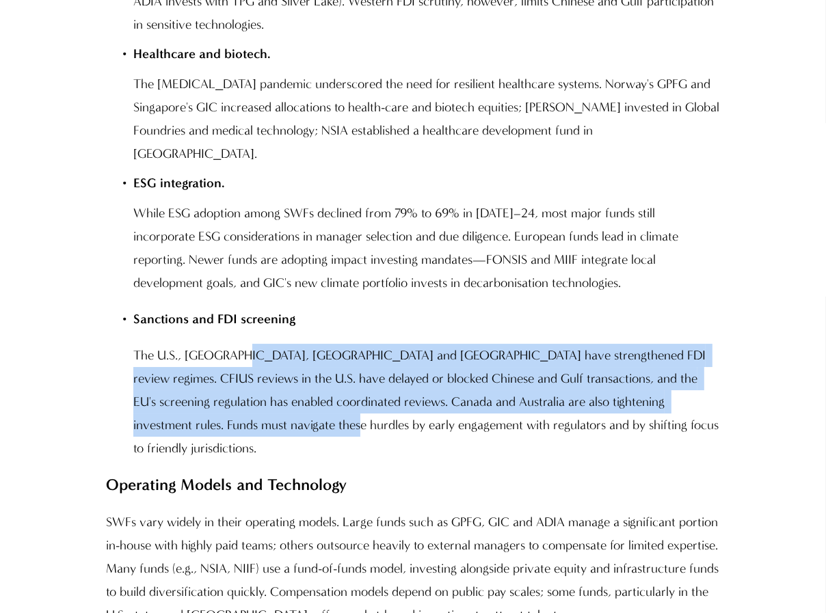
scroll to position [6526, 0]
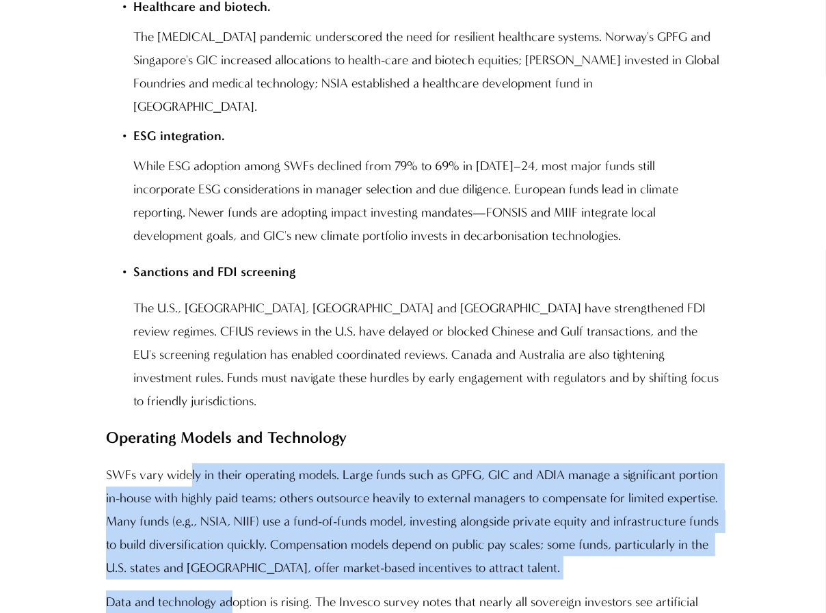
drag, startPoint x: 199, startPoint y: 75, endPoint x: 230, endPoint y: 172, distance: 101.9
click at [261, 432] on p "SWFs vary widely in their operating models. Large funds such as GPFG, GIC and A…" at bounding box center [412, 522] width 613 height 116
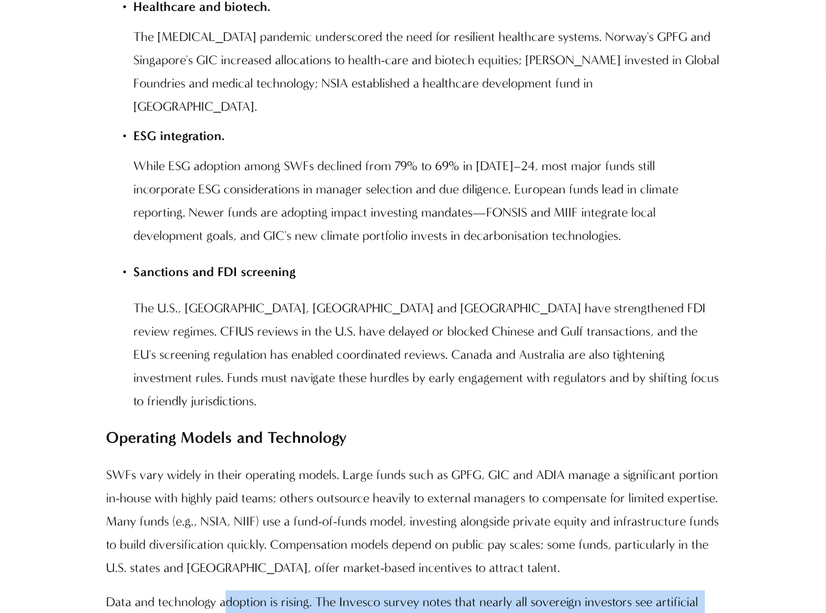
drag, startPoint x: 228, startPoint y: 180, endPoint x: 248, endPoint y: 218, distance: 42.8
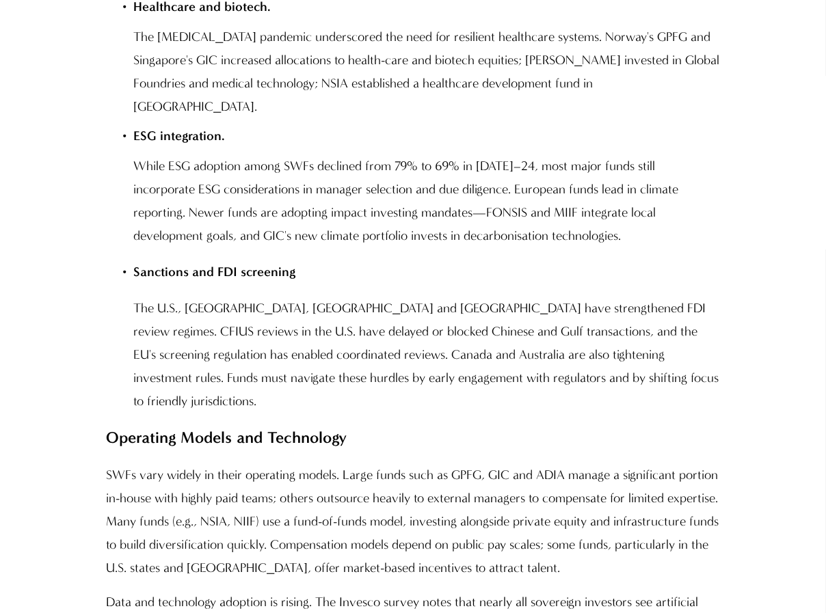
drag, startPoint x: 177, startPoint y: 313, endPoint x: 213, endPoint y: 362, distance: 61.1
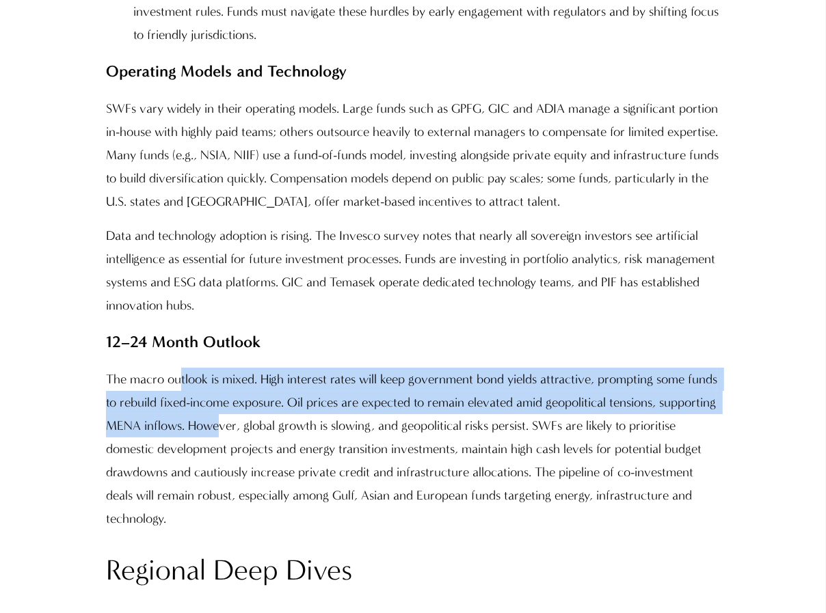
scroll to position [6356, 0]
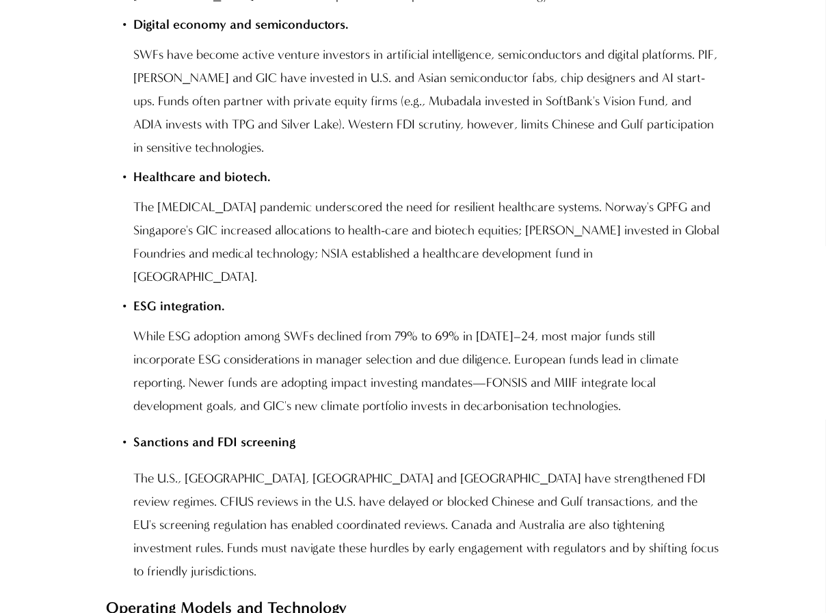
drag, startPoint x: 107, startPoint y: 218, endPoint x: 258, endPoint y: 409, distance: 242.9
copy div "SWFs vary widely in their operating models. Large funds such as GPFG, GIC and A…"
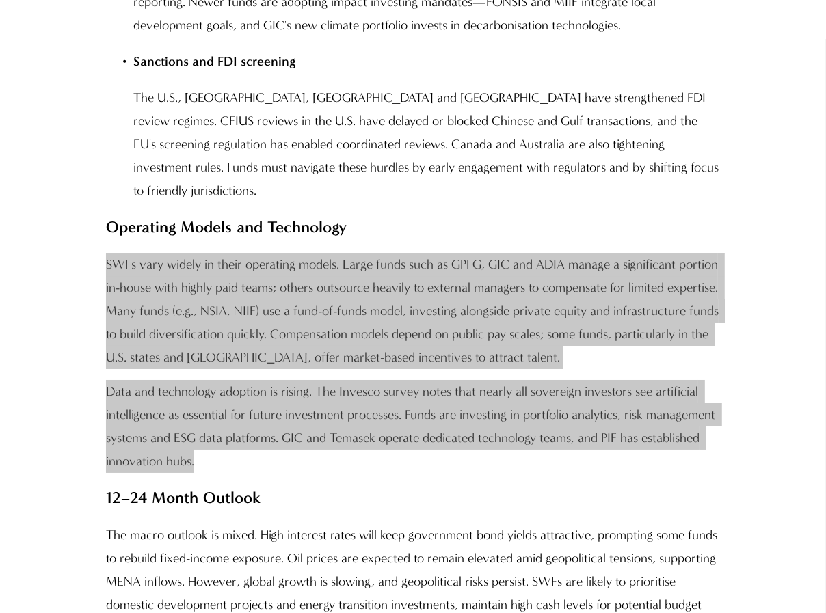
scroll to position [6748, 0]
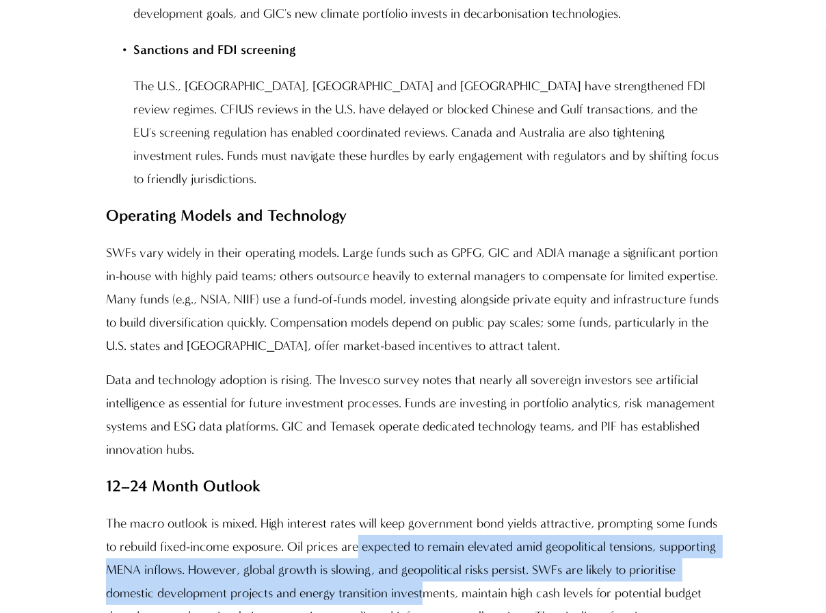
drag, startPoint x: 341, startPoint y: 111, endPoint x: 365, endPoint y: 157, distance: 51.7
click at [365, 432] on p "The macro outlook is mixed. High interest rates will keep government bond yield…" at bounding box center [412, 593] width 613 height 163
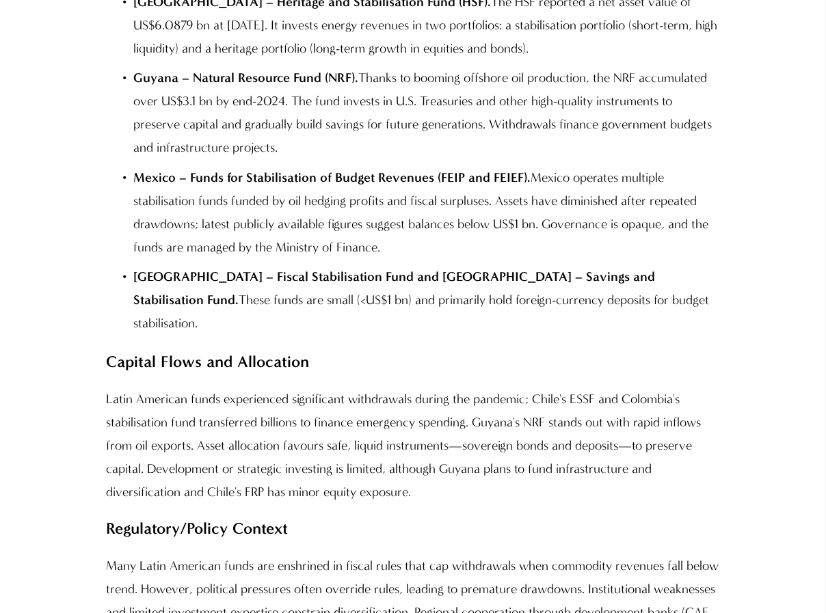
scroll to position [10831, 0]
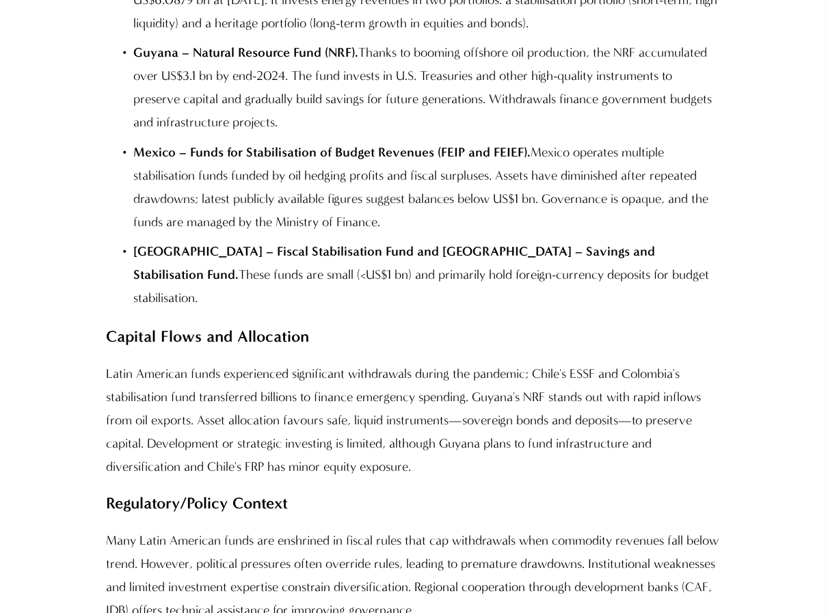
drag, startPoint x: 401, startPoint y: 80, endPoint x: 409, endPoint y: 143, distance: 63.4
drag, startPoint x: 221, startPoint y: 261, endPoint x: 243, endPoint y: 338, distance: 81.1
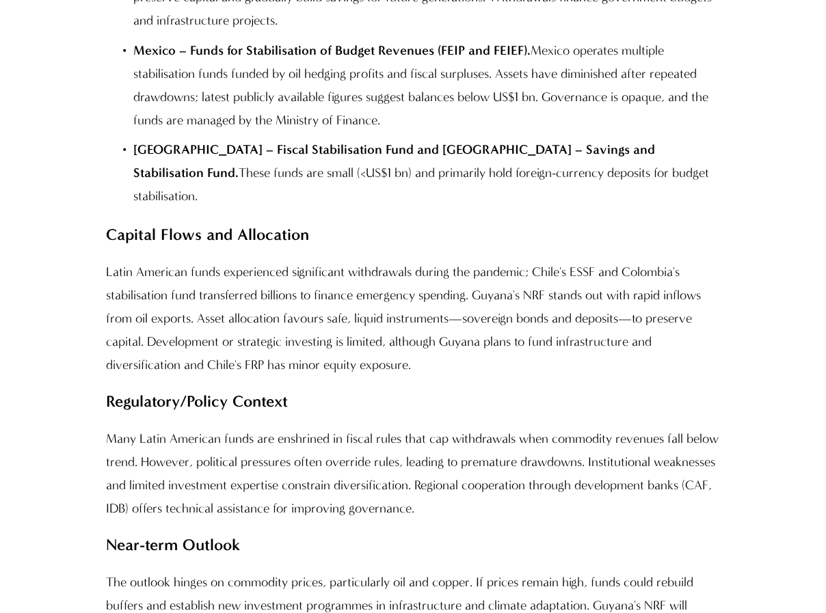
scroll to position [11082, 0]
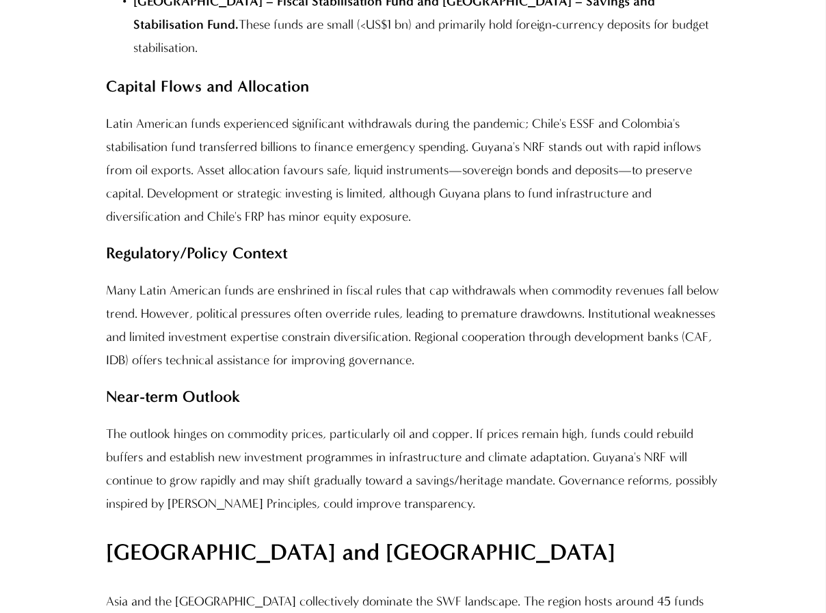
drag, startPoint x: 331, startPoint y: 374, endPoint x: 347, endPoint y: 427, distance: 55.1
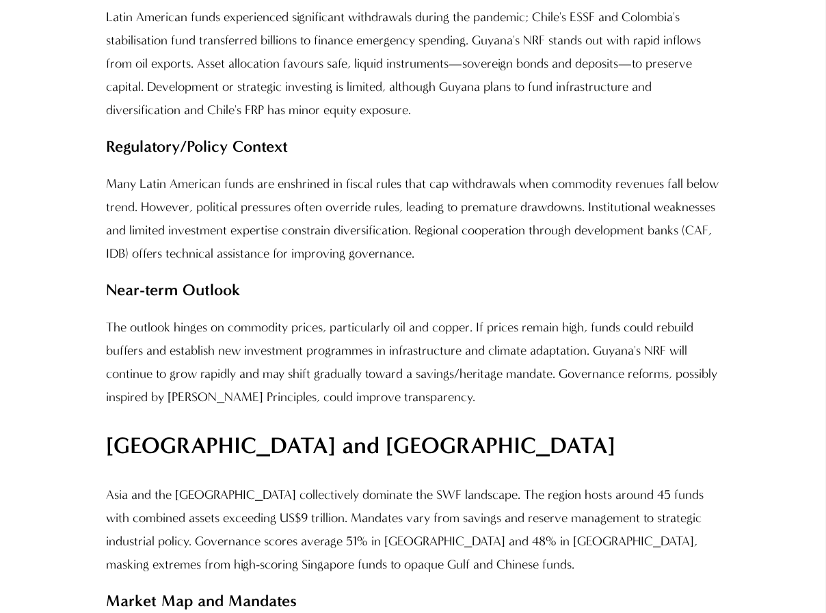
scroll to position [11384, 0]
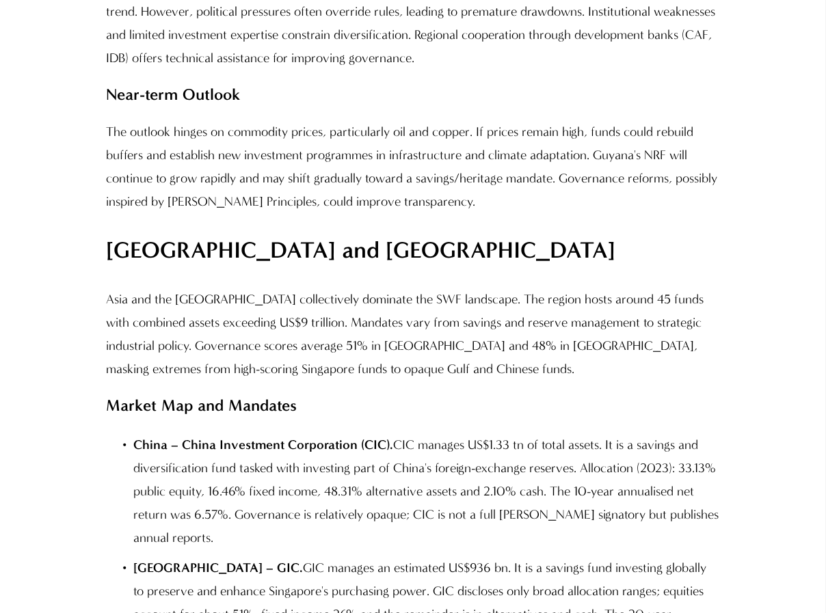
drag, startPoint x: 273, startPoint y: 98, endPoint x: 299, endPoint y: 124, distance: 37.2
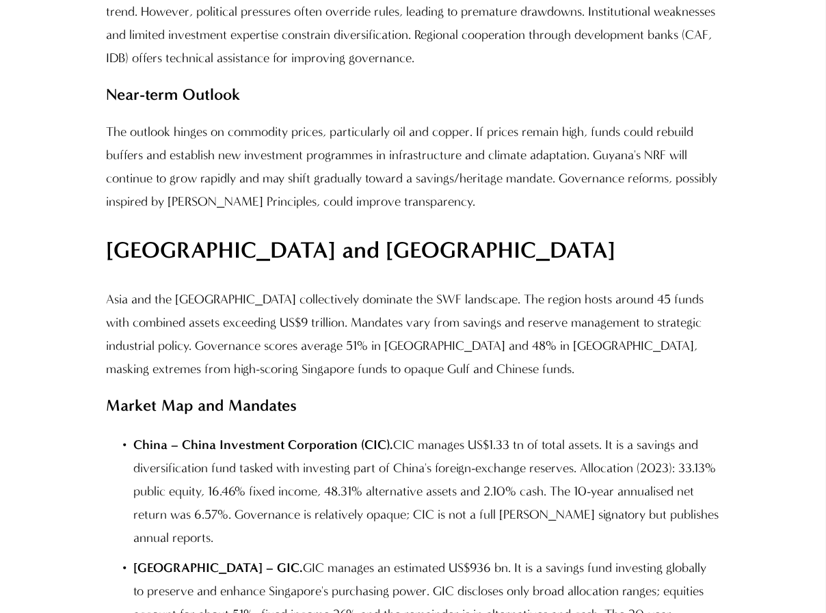
drag, startPoint x: 518, startPoint y: 144, endPoint x: 535, endPoint y: 197, distance: 55.4
drag, startPoint x: 256, startPoint y: 195, endPoint x: 284, endPoint y: 220, distance: 37.8
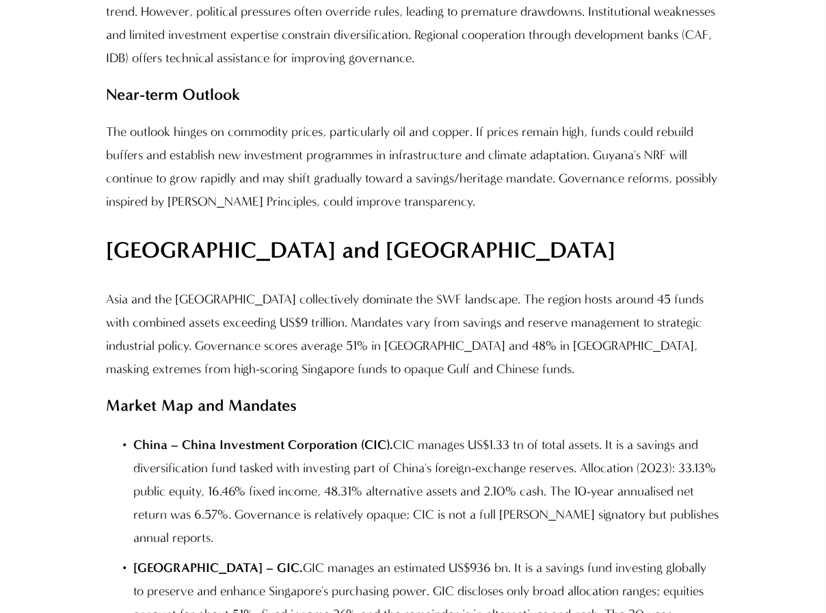
drag, startPoint x: 626, startPoint y: 241, endPoint x: 381, endPoint y: 159, distance: 258.8
copy p "PIF's assets surpassed US$1.15 tn and are expected to grow further. It has a st…"
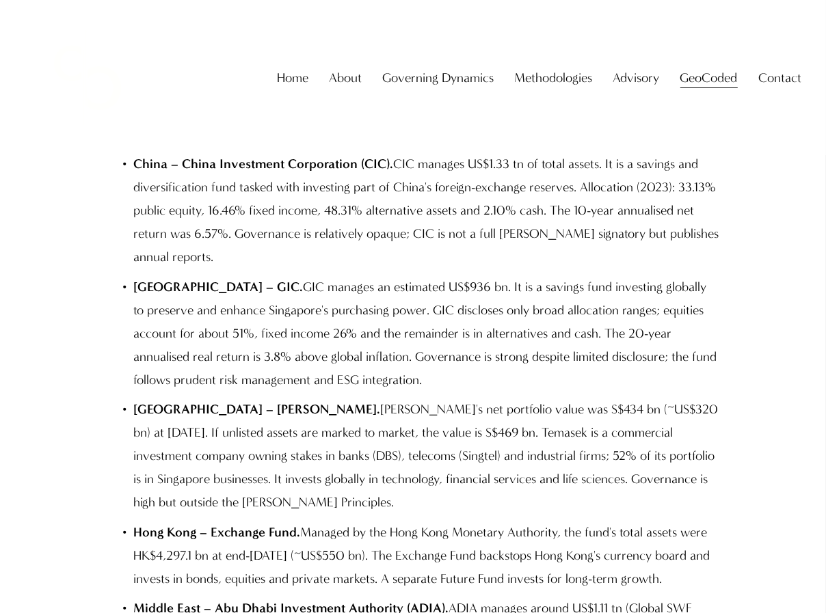
scroll to position [11346, 0]
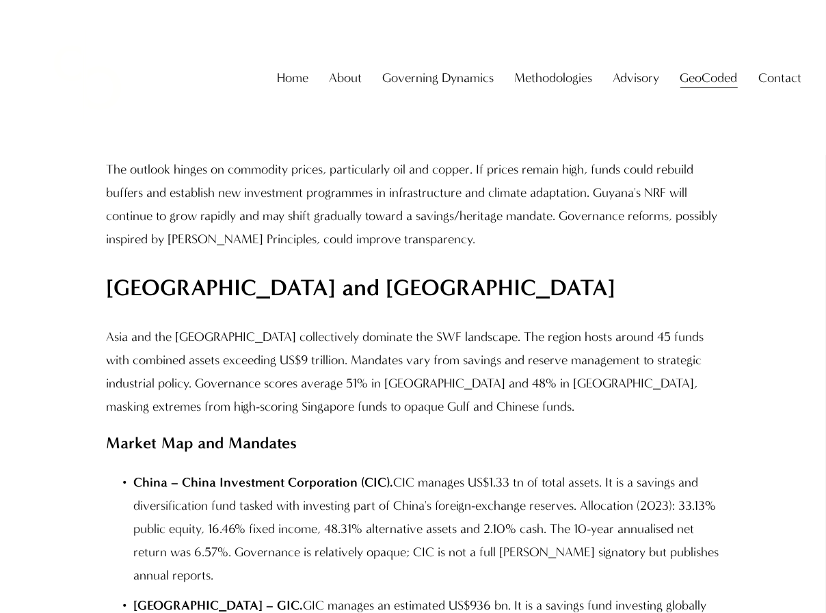
copy p "PIF's assets surpassed US$1.15 tn and are expected to grow further. It has a st…"
drag, startPoint x: 775, startPoint y: 170, endPoint x: 408, endPoint y: 185, distance: 368.2
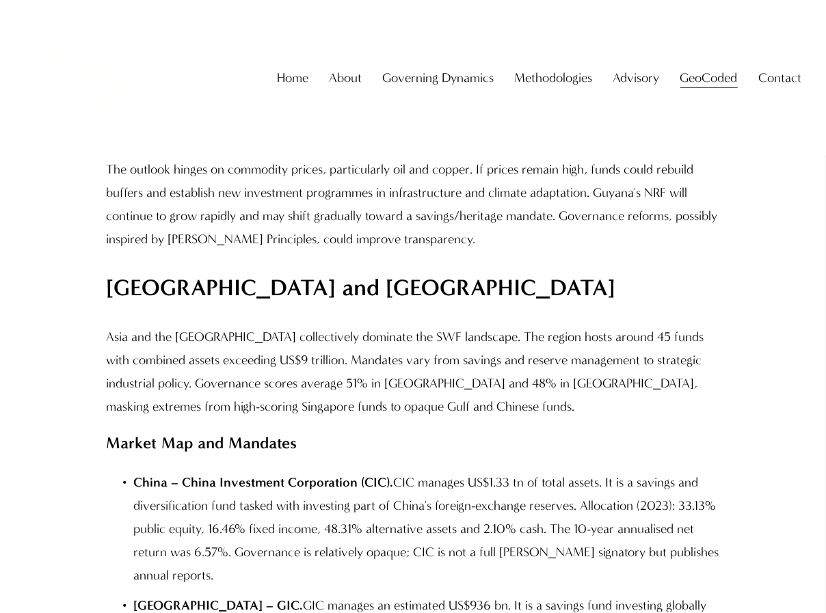
drag, startPoint x: 221, startPoint y: 253, endPoint x: 519, endPoint y: 266, distance: 298.4
drag, startPoint x: 566, startPoint y: 256, endPoint x: 222, endPoint y: 256, distance: 344.6
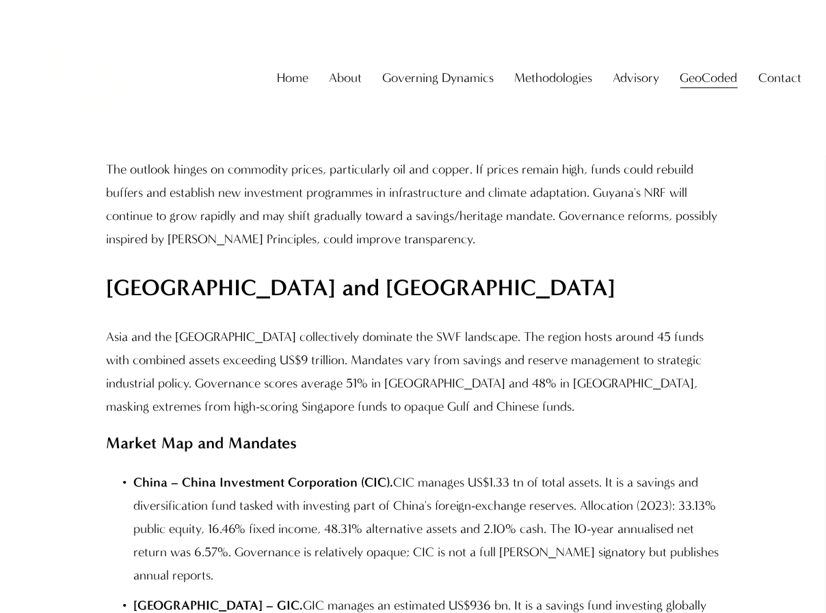
copy p "draws funding from oil surpluses, debt issuance and asset transfers"
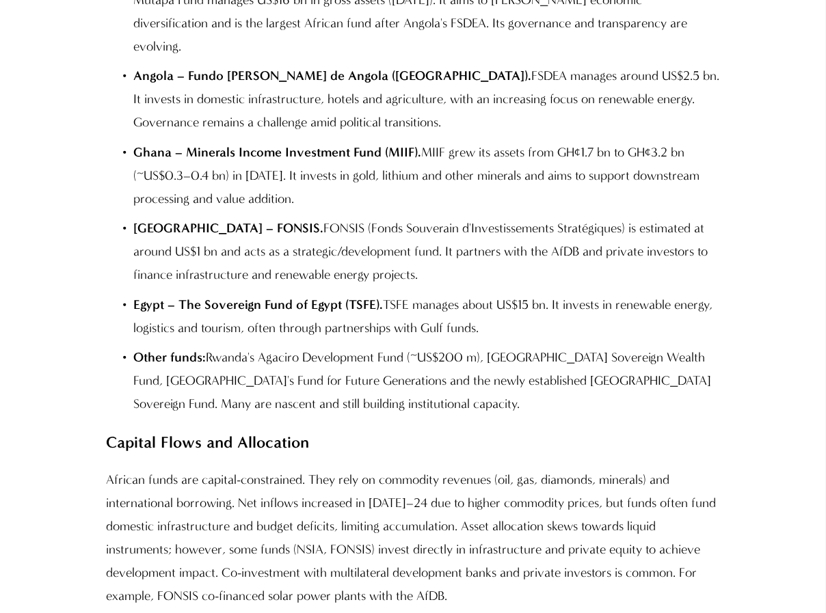
scroll to position [14468, 0]
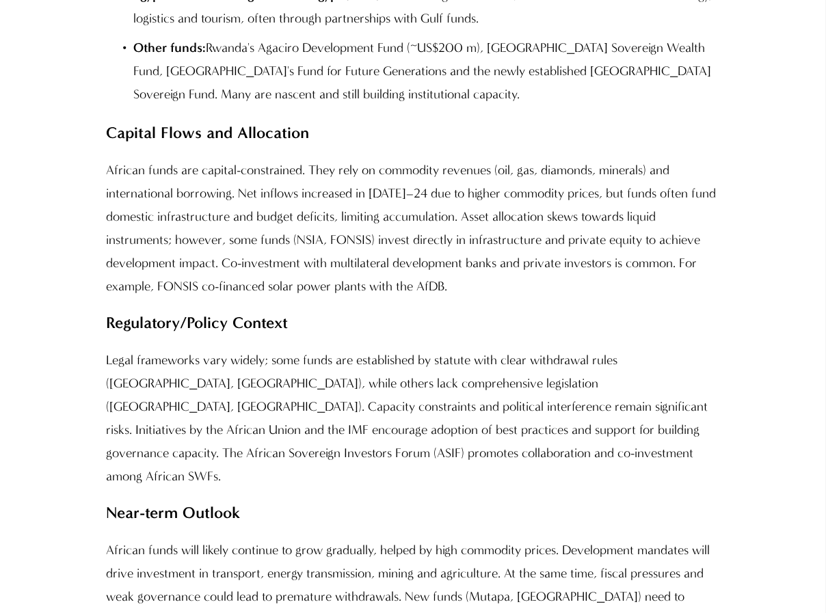
select select "****"
select select "********"
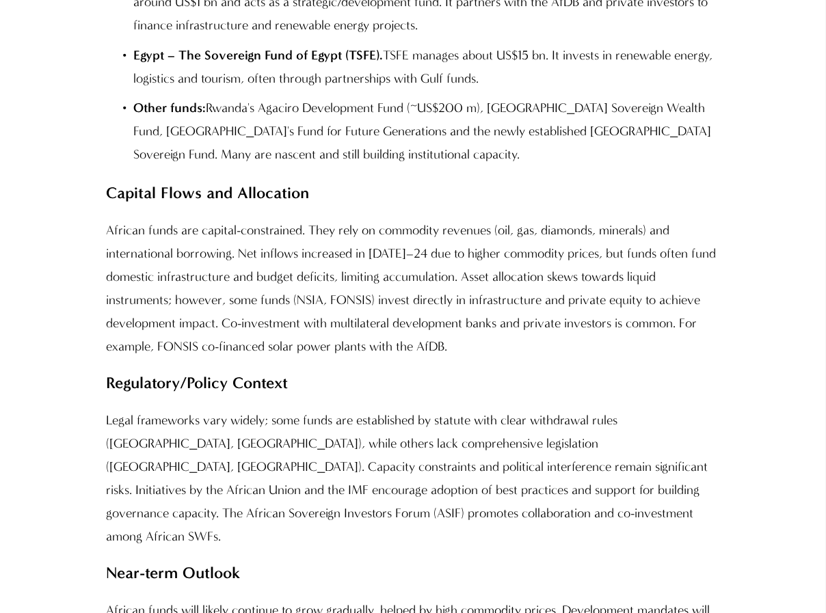
scroll to position [14412, 0]
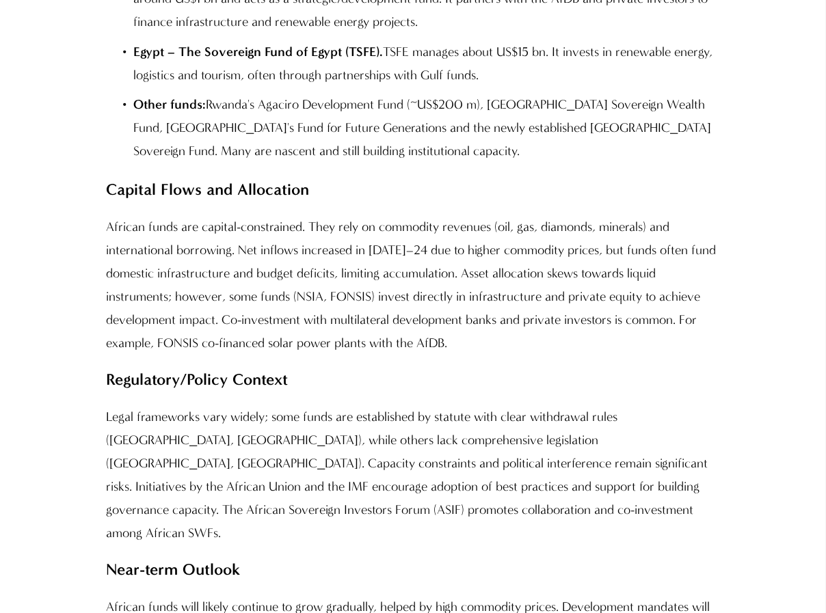
select select "****"
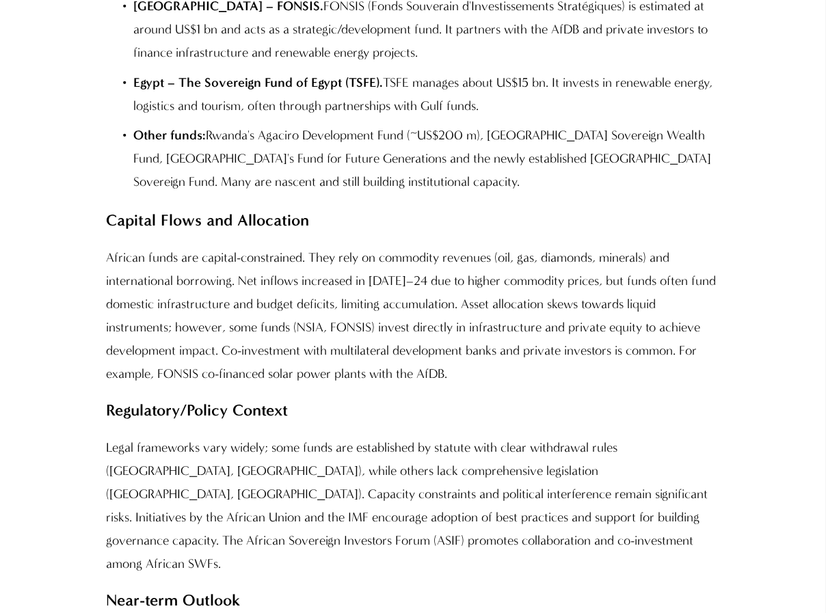
select select "***"
select select
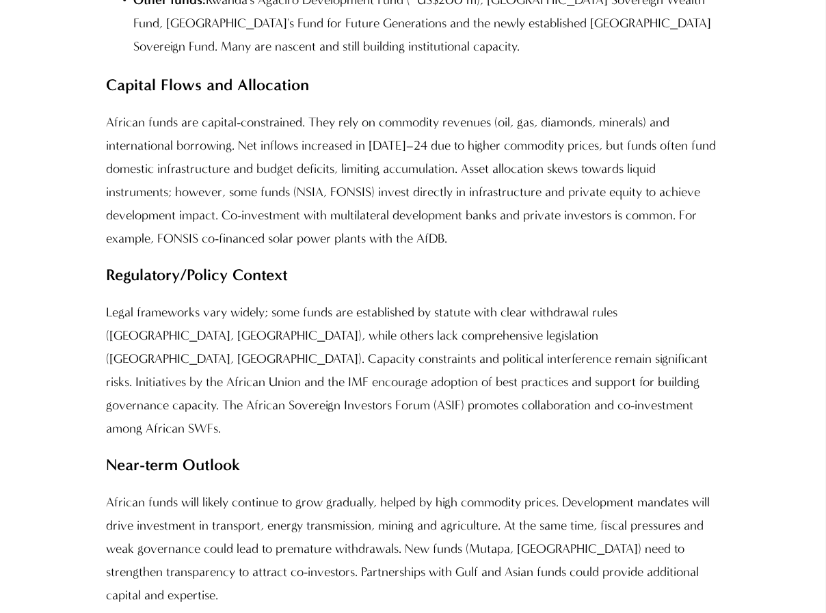
select select "******"
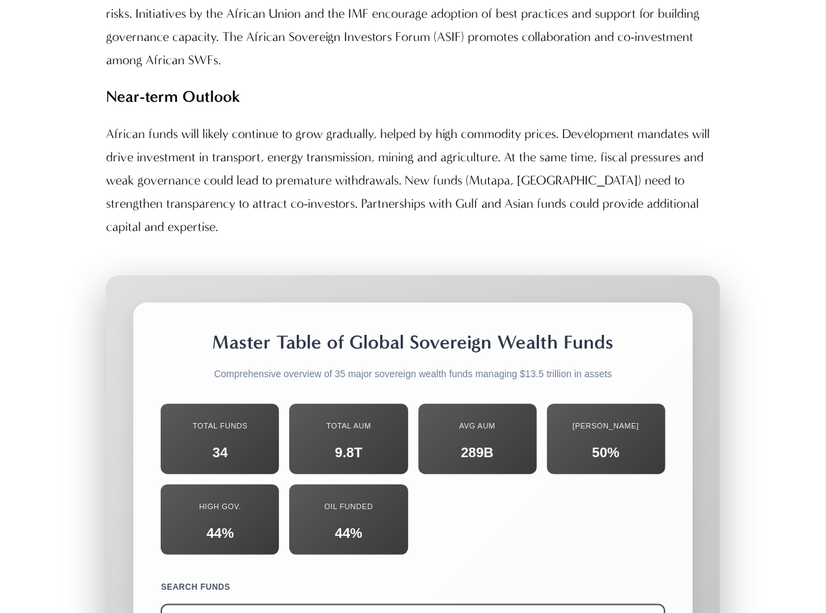
scroll to position [14541, 0]
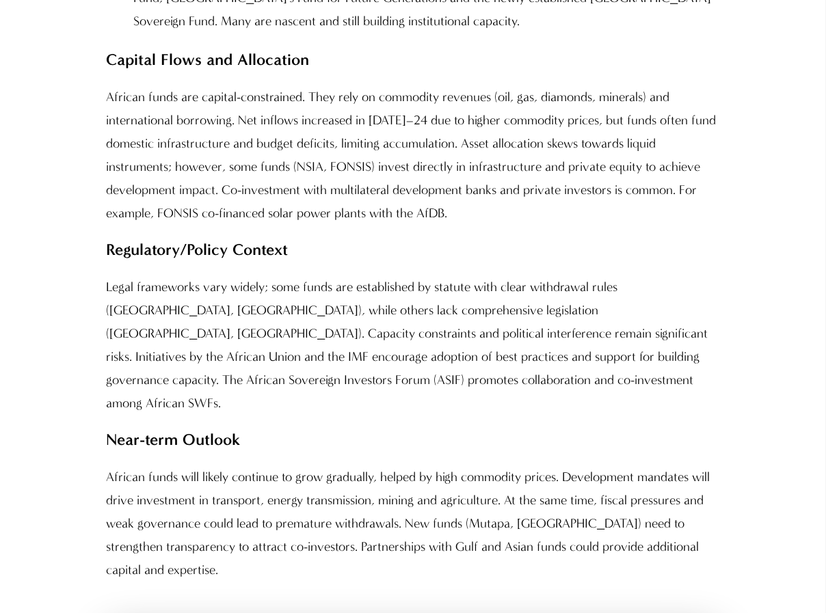
select select "****"
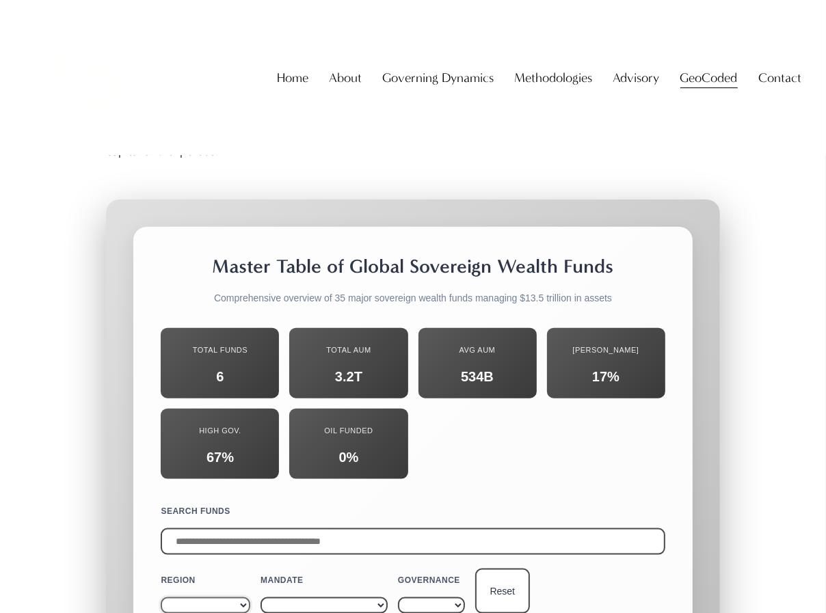
scroll to position [14816, 0]
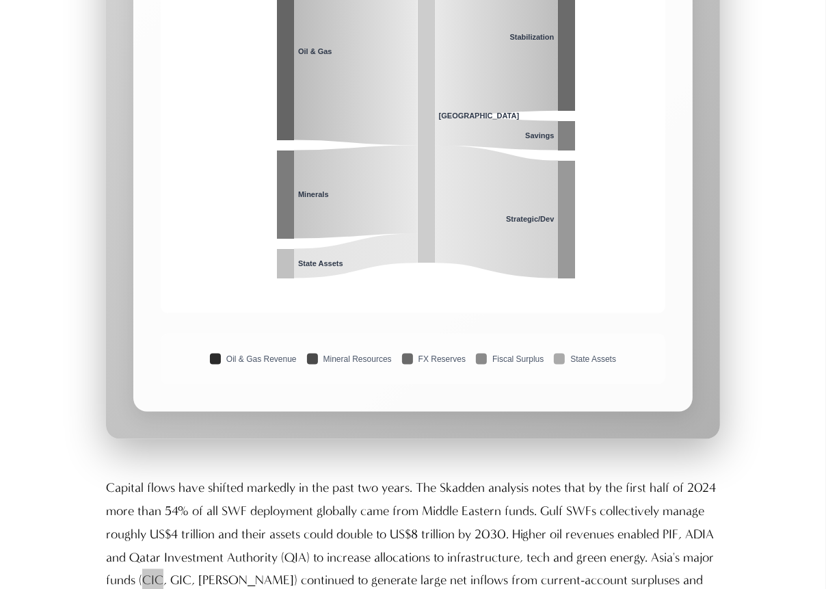
scroll to position [10756, 0]
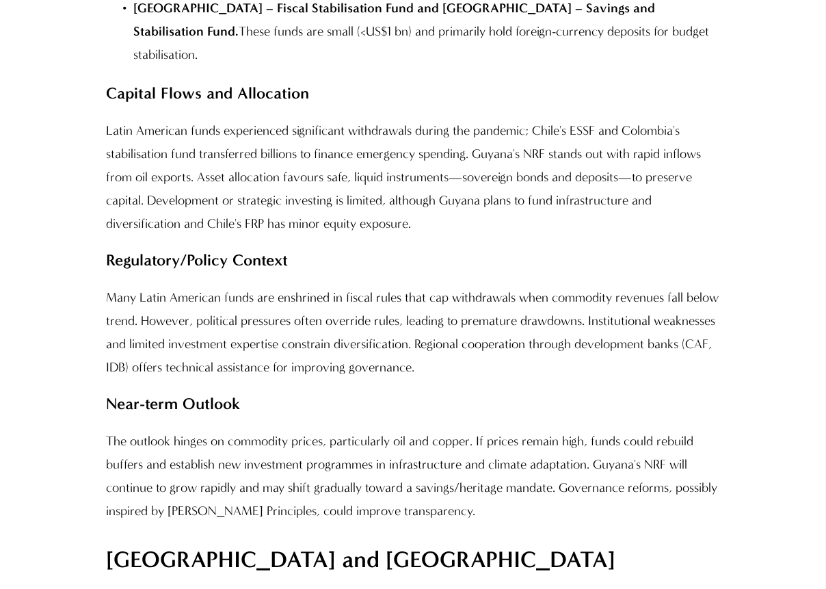
scroll to position [11234, 0]
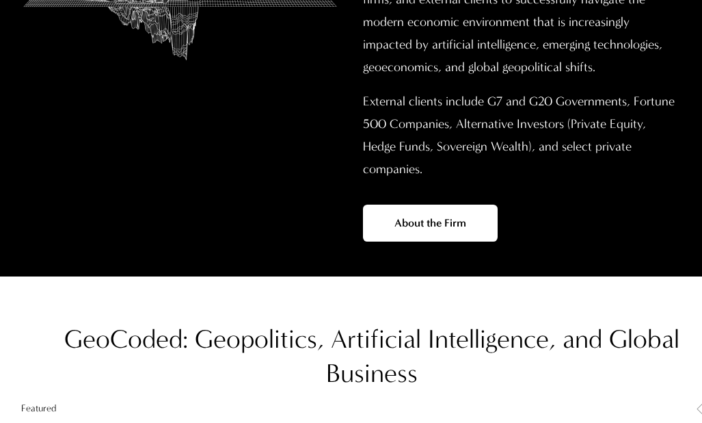
scroll to position [637, 0]
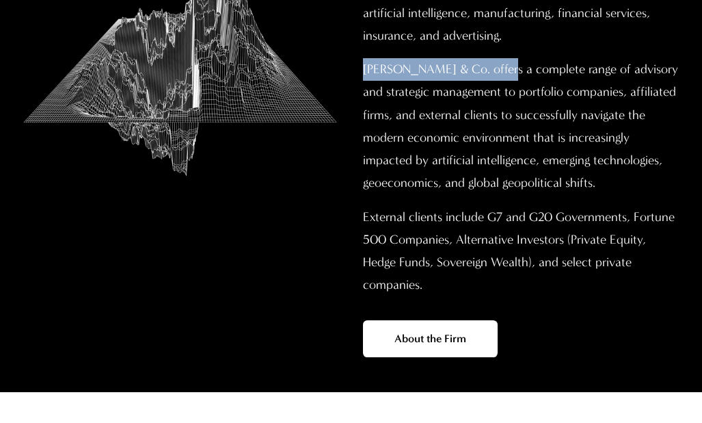
drag, startPoint x: 365, startPoint y: 70, endPoint x: 504, endPoint y: 70, distance: 138.8
click at [504, 70] on p "Christopher Sanchez & Co. offers a complete range of advisory and strategic man…" at bounding box center [522, 126] width 319 height 136
copy p "Christopher Sanchez & Co."
